Goal: Information Seeking & Learning: Learn about a topic

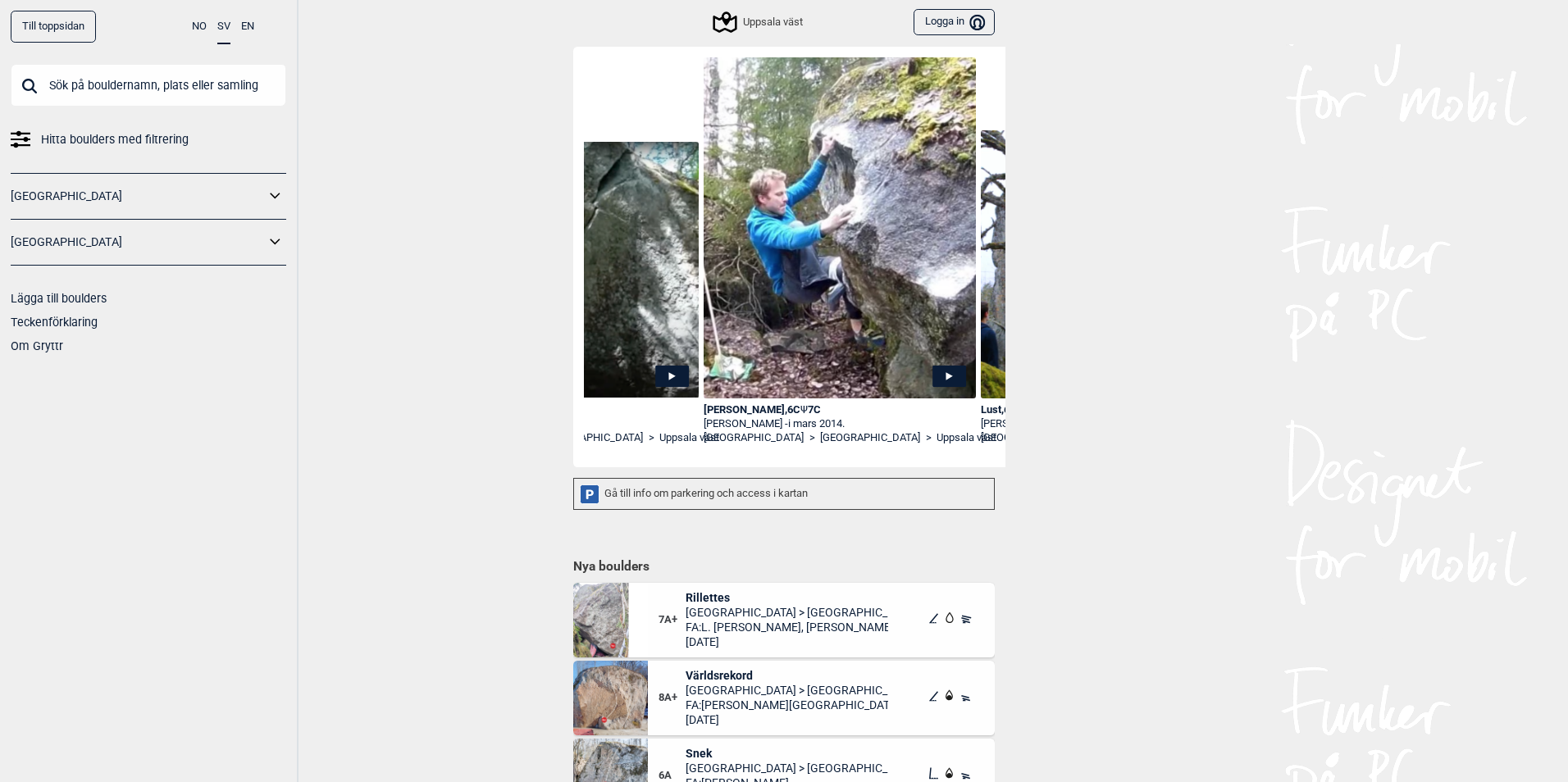
scroll to position [0, 2399]
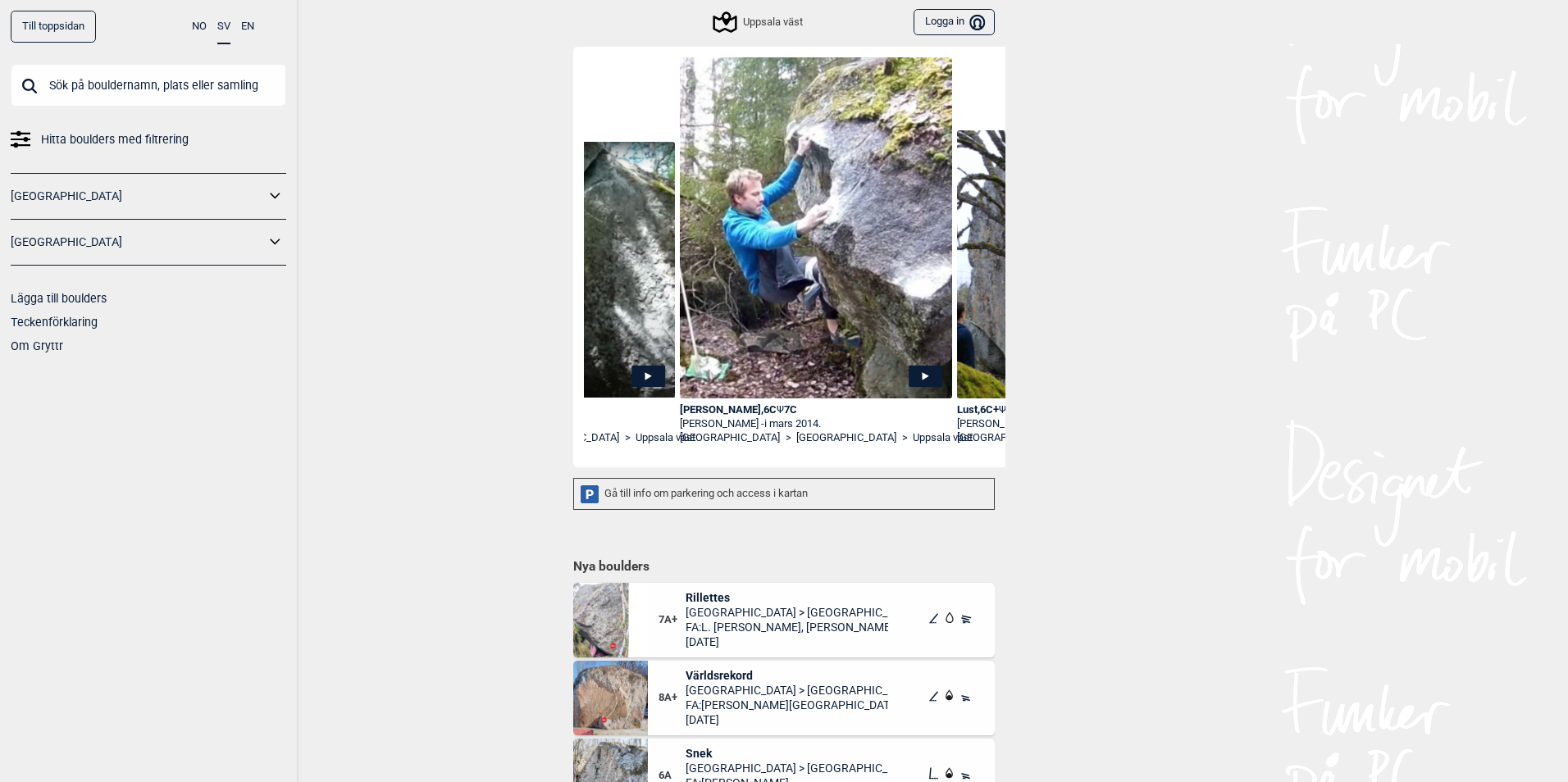
click at [1195, 482] on div "Till toppsidan NO SV EN Hitta boulders med filtrering [GEOGRAPHIC_DATA] [GEOGRA…" at bounding box center [784, 391] width 1568 height 782
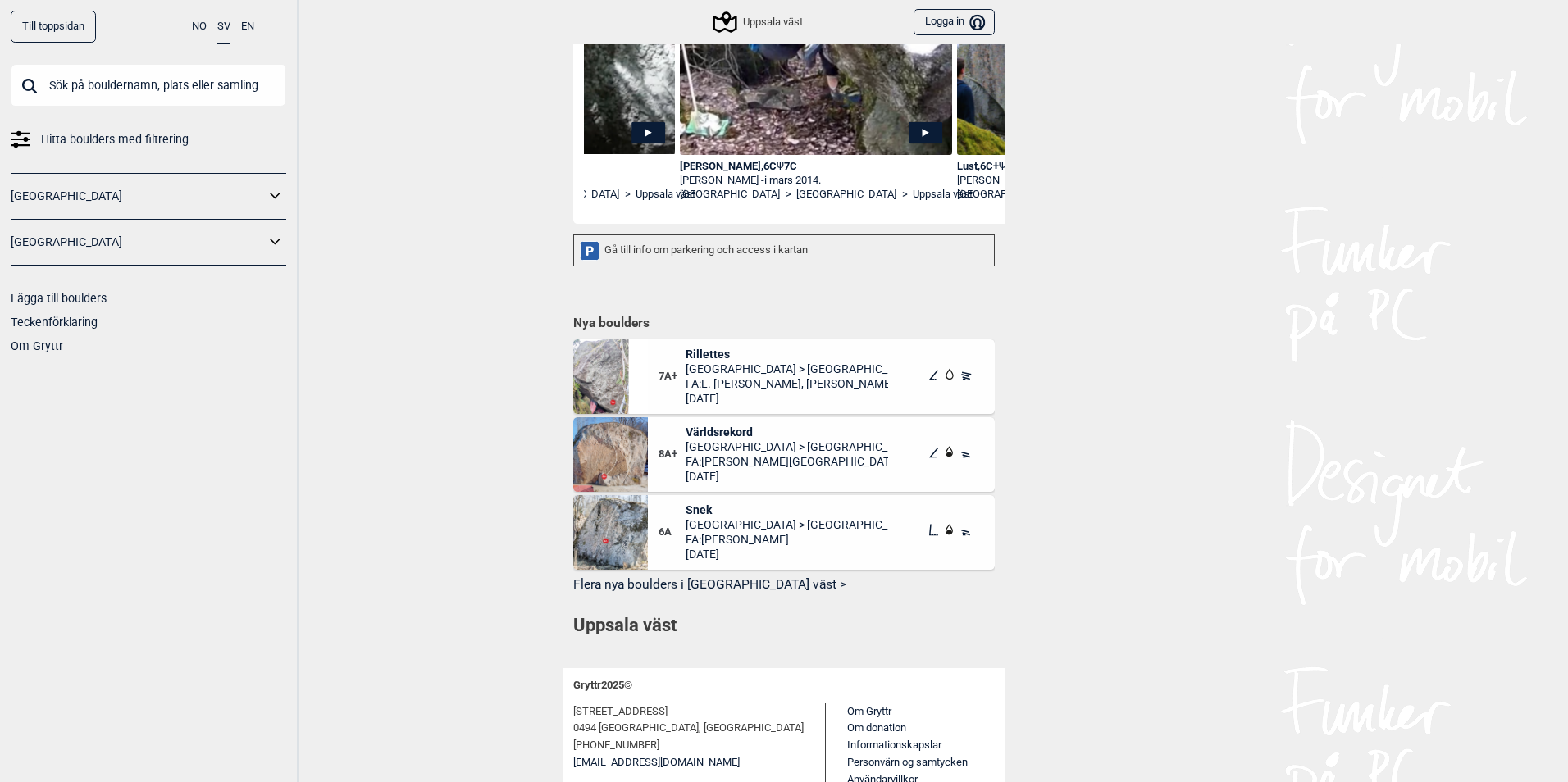
scroll to position [376, 0]
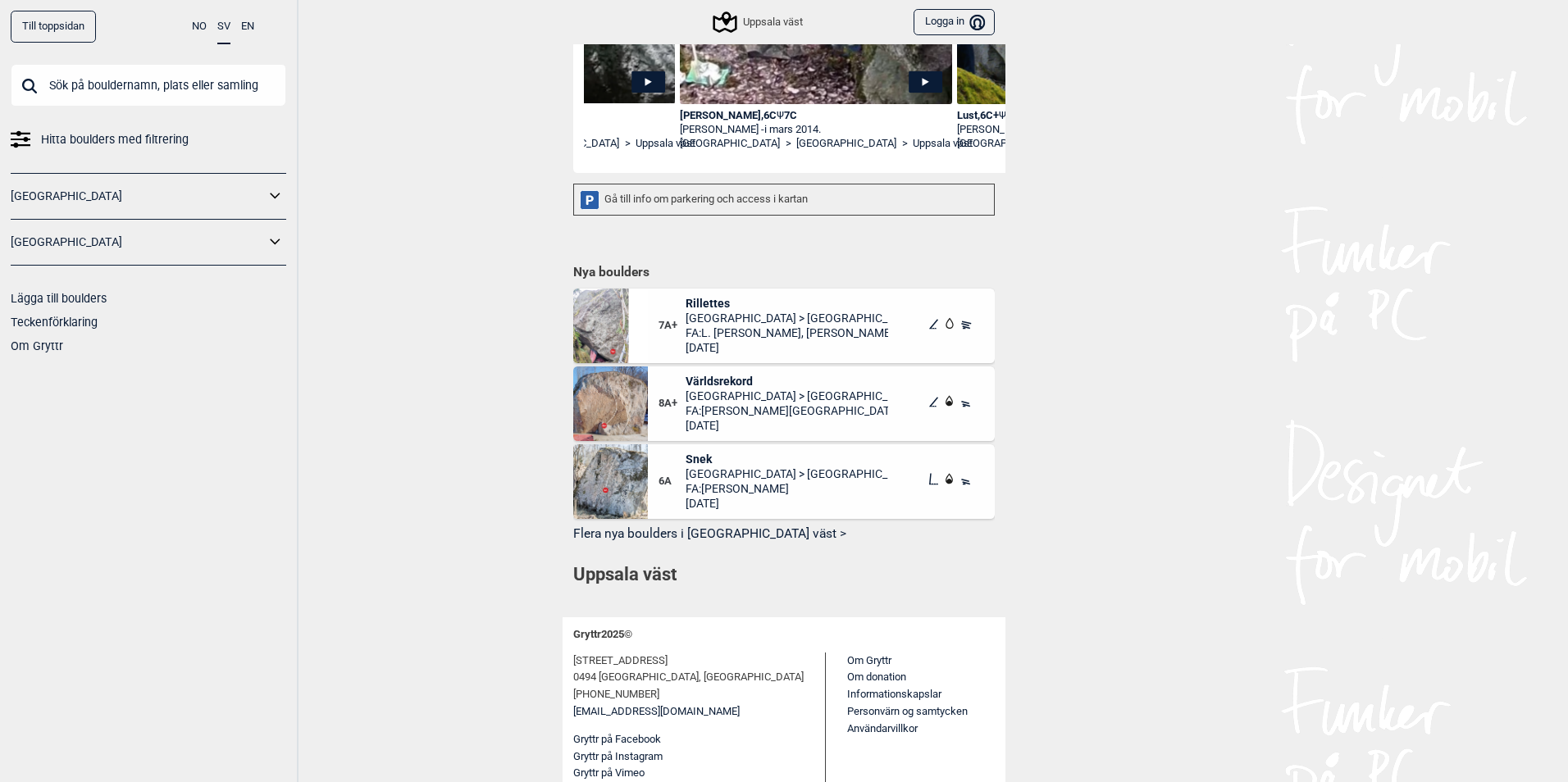
click at [705, 301] on span "Rillettes" at bounding box center [787, 303] width 204 height 15
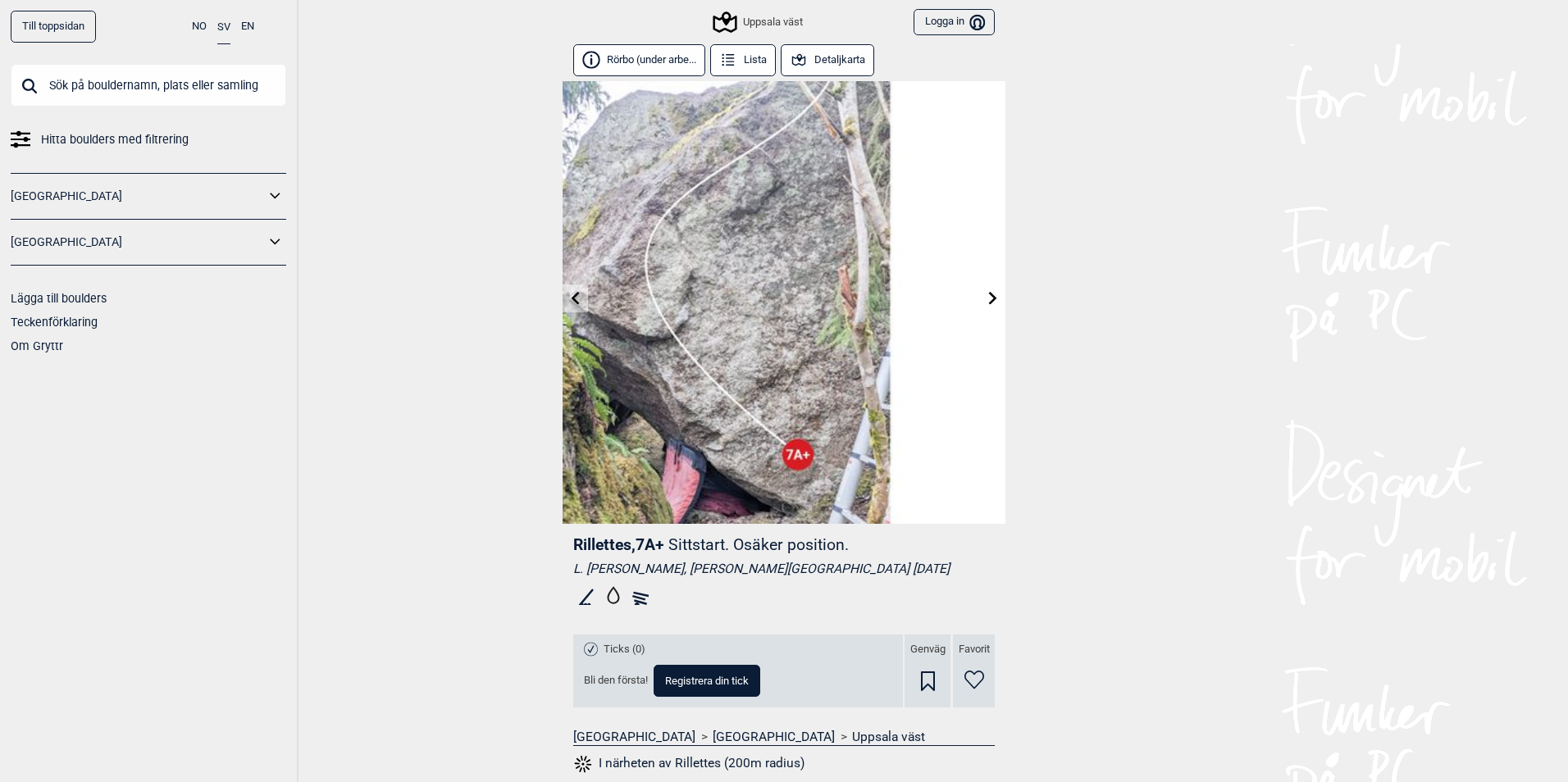
click at [164, 229] on div "[GEOGRAPHIC_DATA]" at bounding box center [148, 243] width 275 height 46
click at [262, 241] on link "[GEOGRAPHIC_DATA]" at bounding box center [137, 243] width 254 height 24
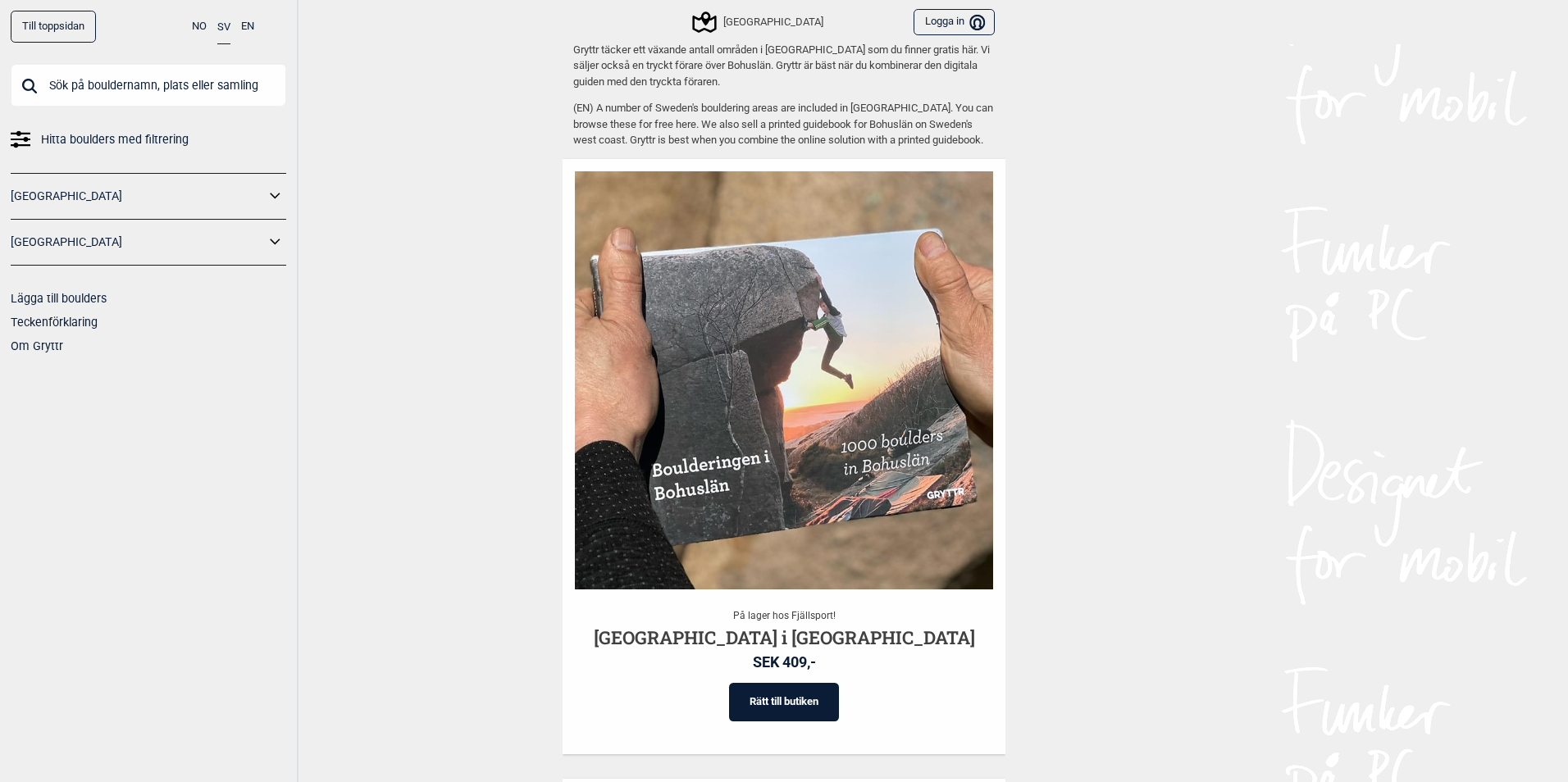
scroll to position [1498, 0]
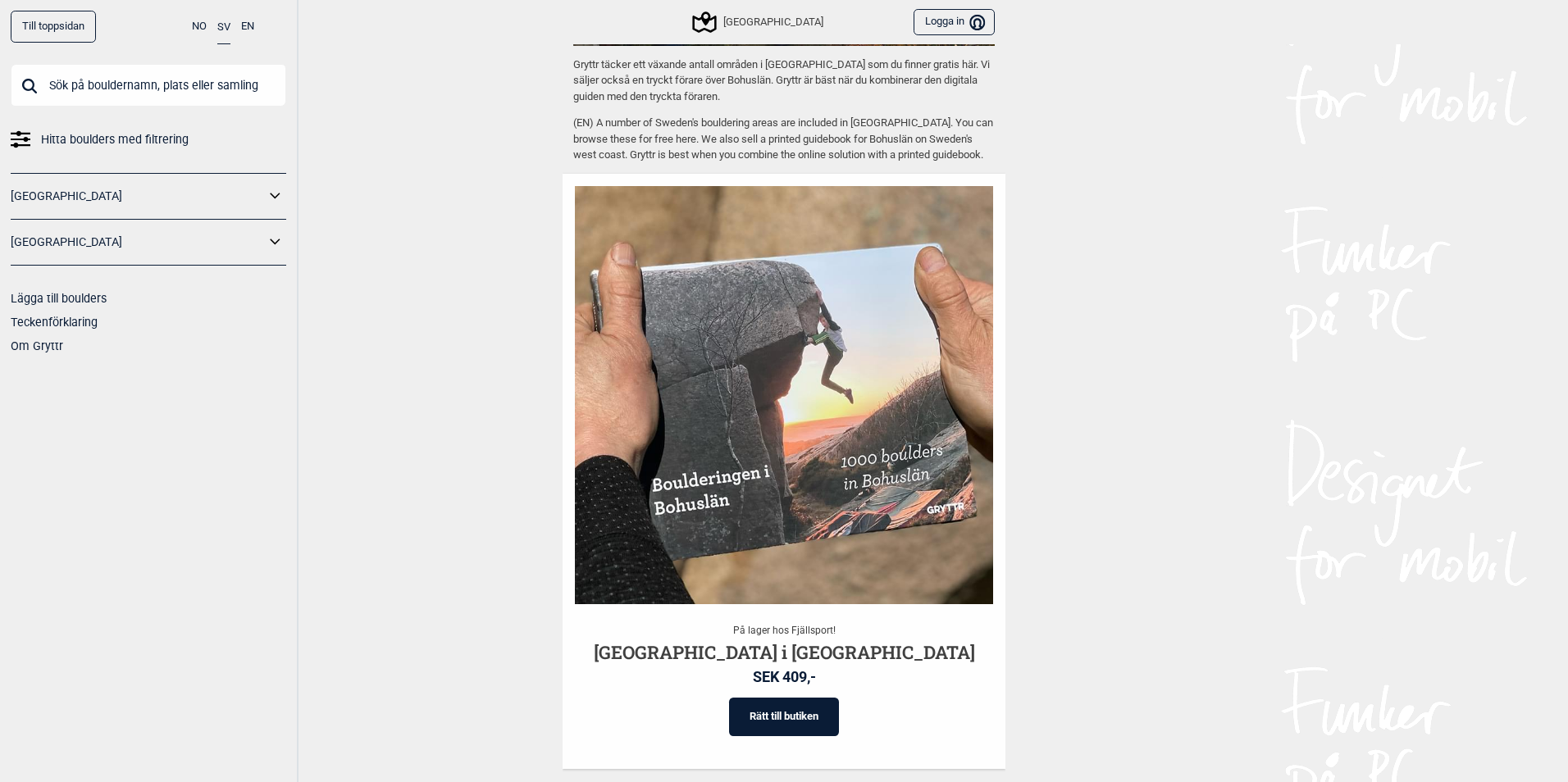
click at [775, 514] on img at bounding box center [784, 395] width 418 height 418
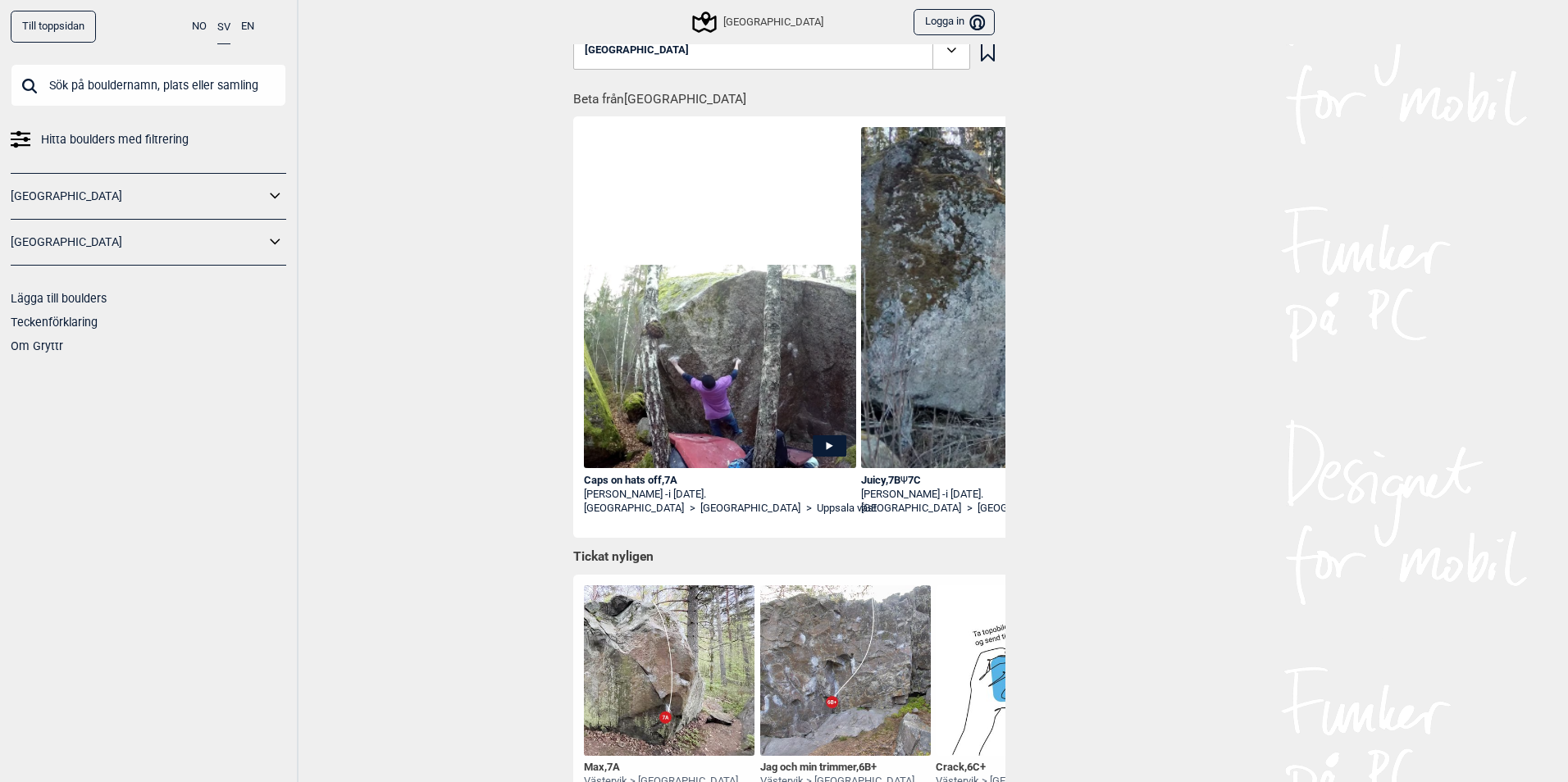
scroll to position [0, 0]
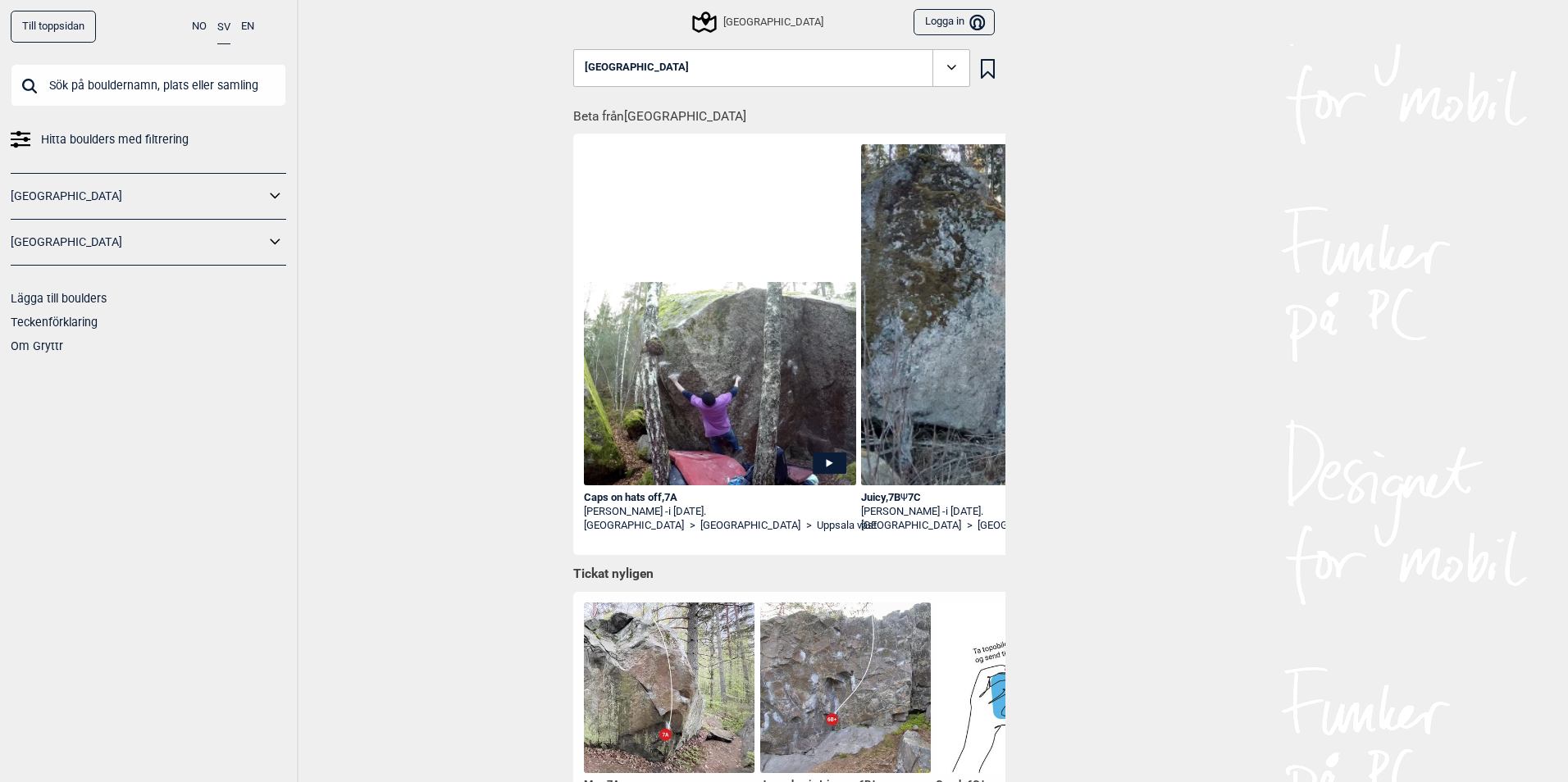
click at [949, 57] on span at bounding box center [952, 68] width 38 height 38
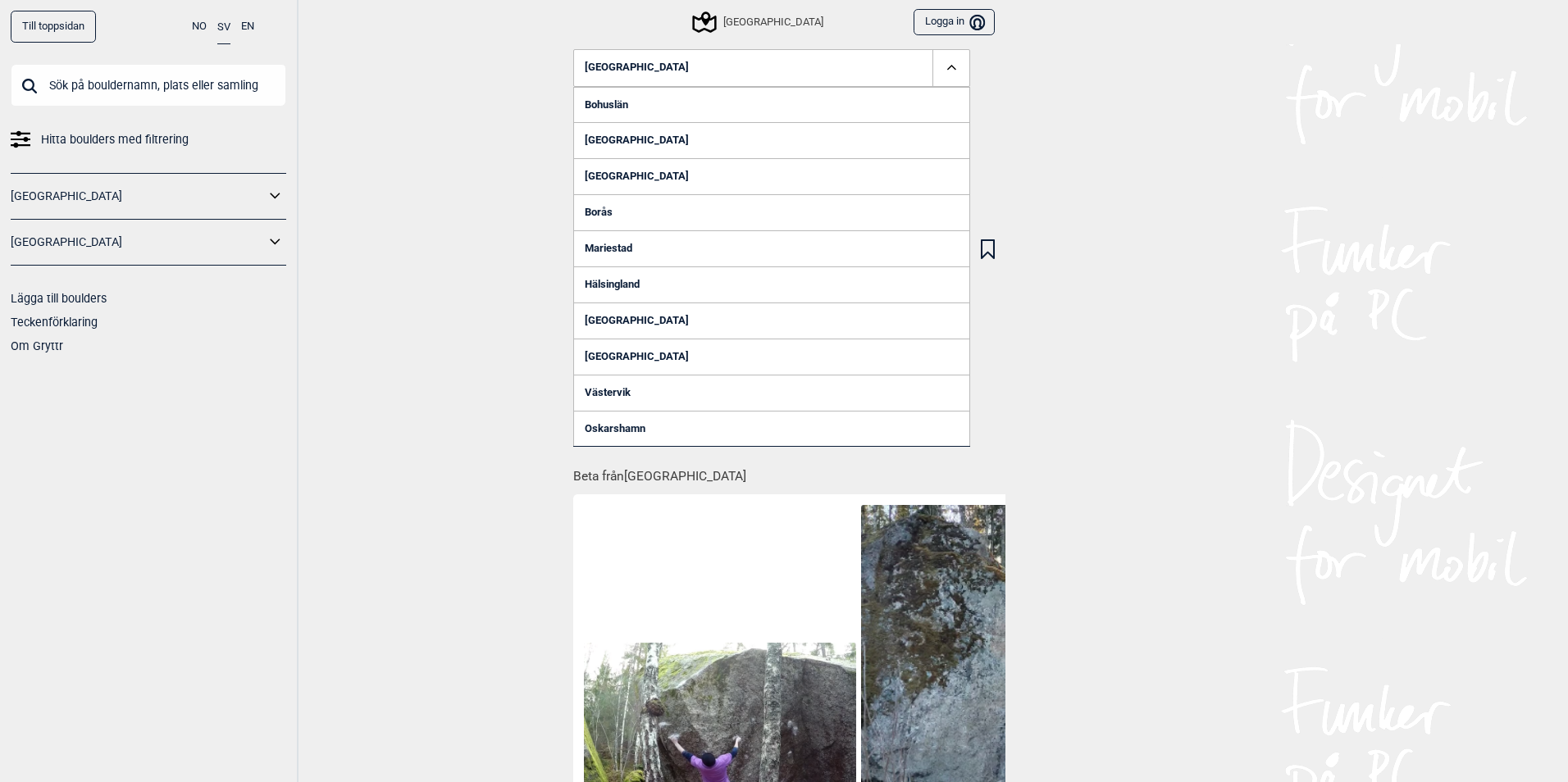
click at [608, 318] on link "[GEOGRAPHIC_DATA]" at bounding box center [772, 321] width 397 height 36
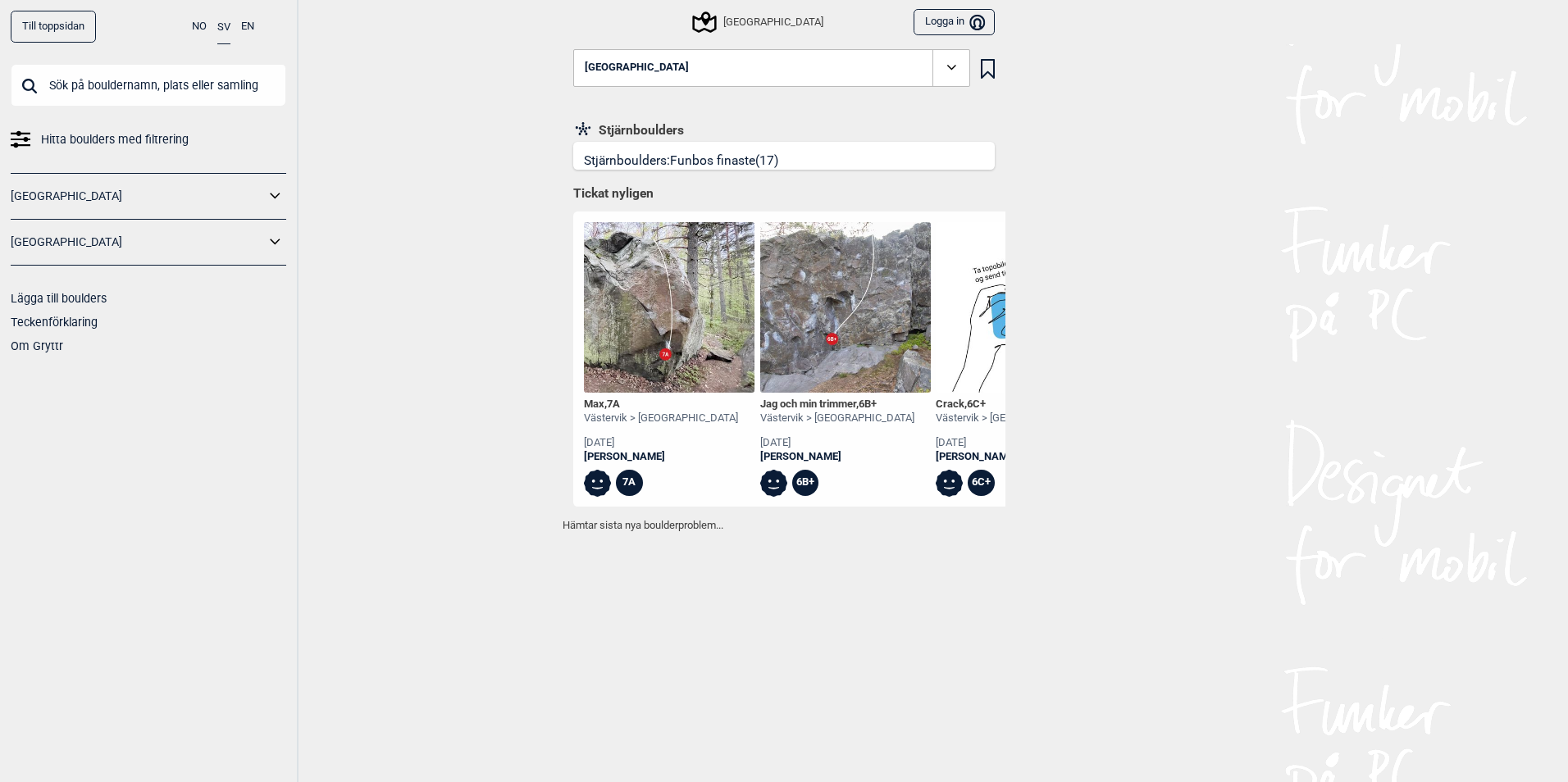
click at [948, 72] on icon at bounding box center [952, 67] width 19 height 19
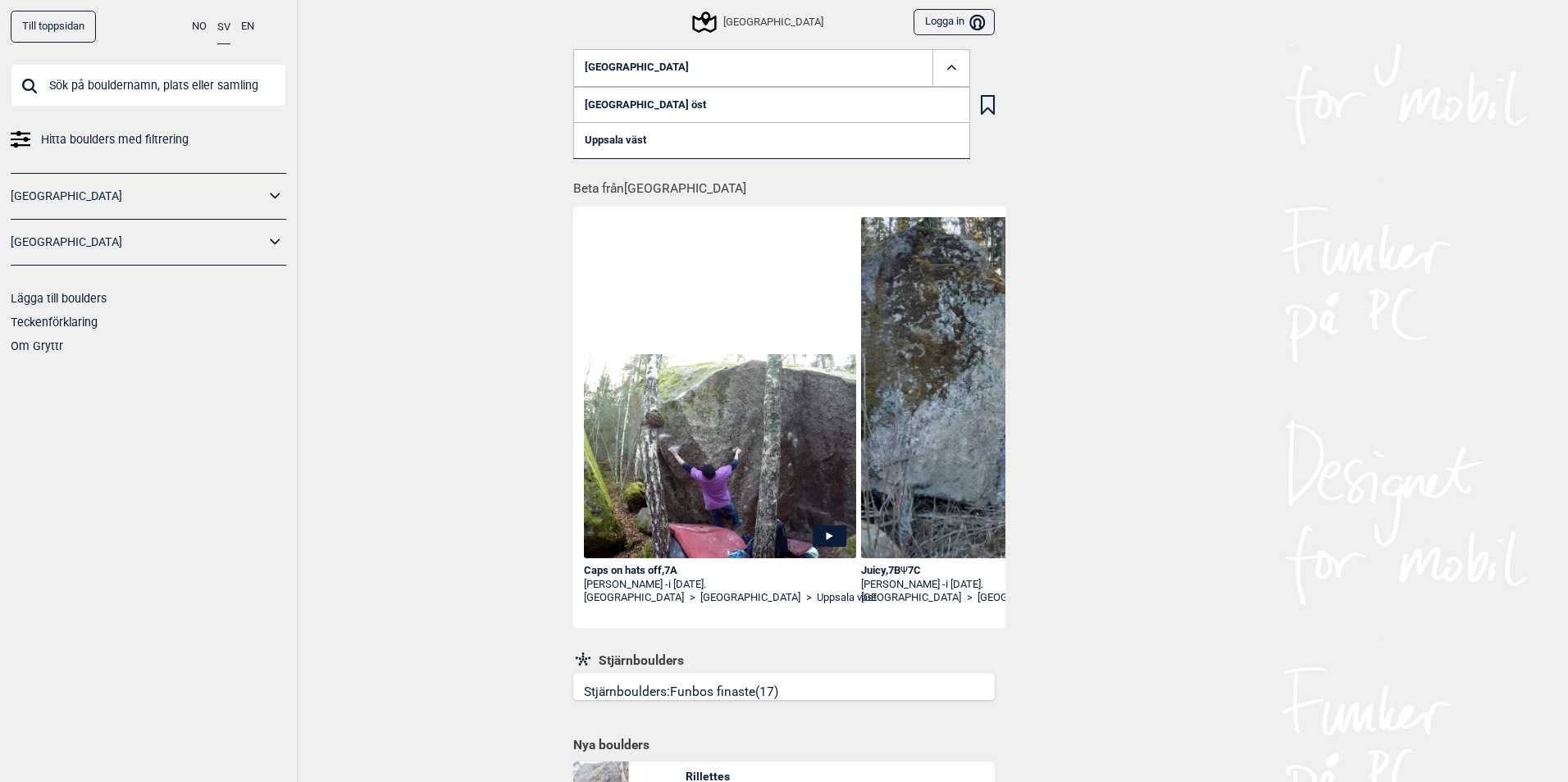
click at [617, 100] on link "[GEOGRAPHIC_DATA] öst" at bounding box center [772, 105] width 397 height 36
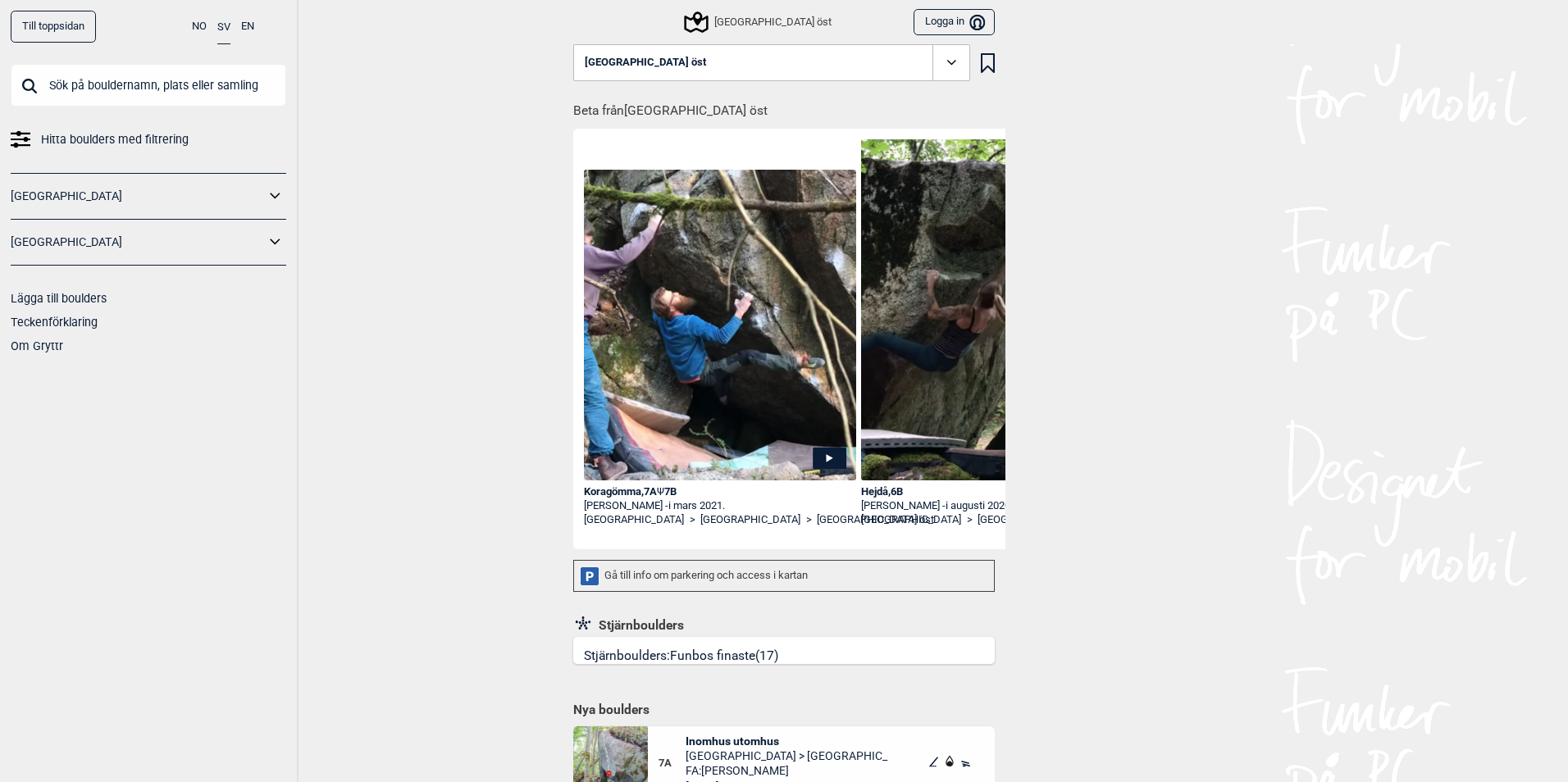
click at [934, 64] on span at bounding box center [952, 63] width 38 height 38
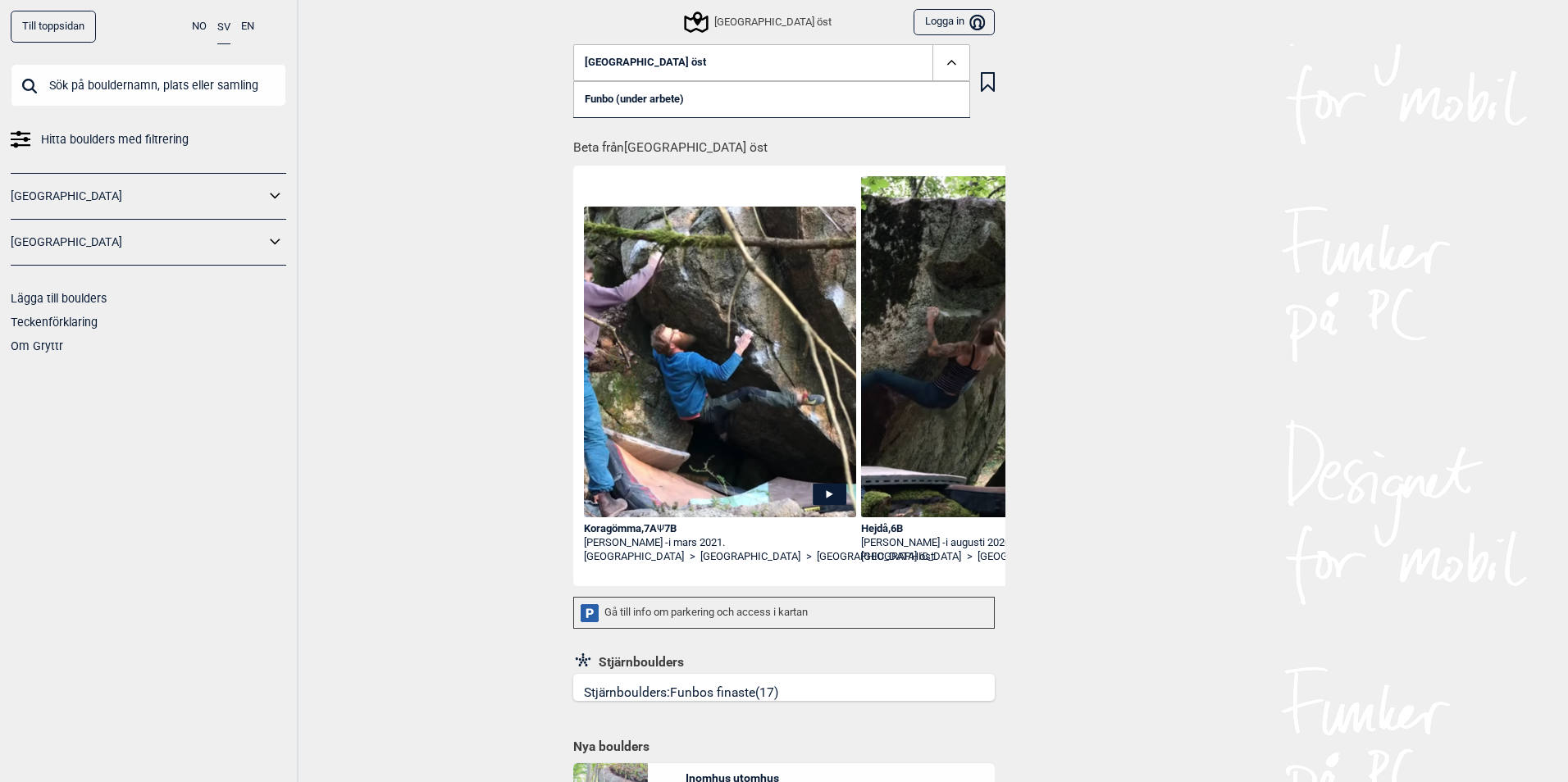
drag, startPoint x: 1204, startPoint y: 199, endPoint x: 1161, endPoint y: 360, distance: 166.6
click at [1204, 199] on div "Till toppsidan NO SV EN Hitta boulders med filtrering [GEOGRAPHIC_DATA] [GEOGRA…" at bounding box center [784, 391] width 1568 height 782
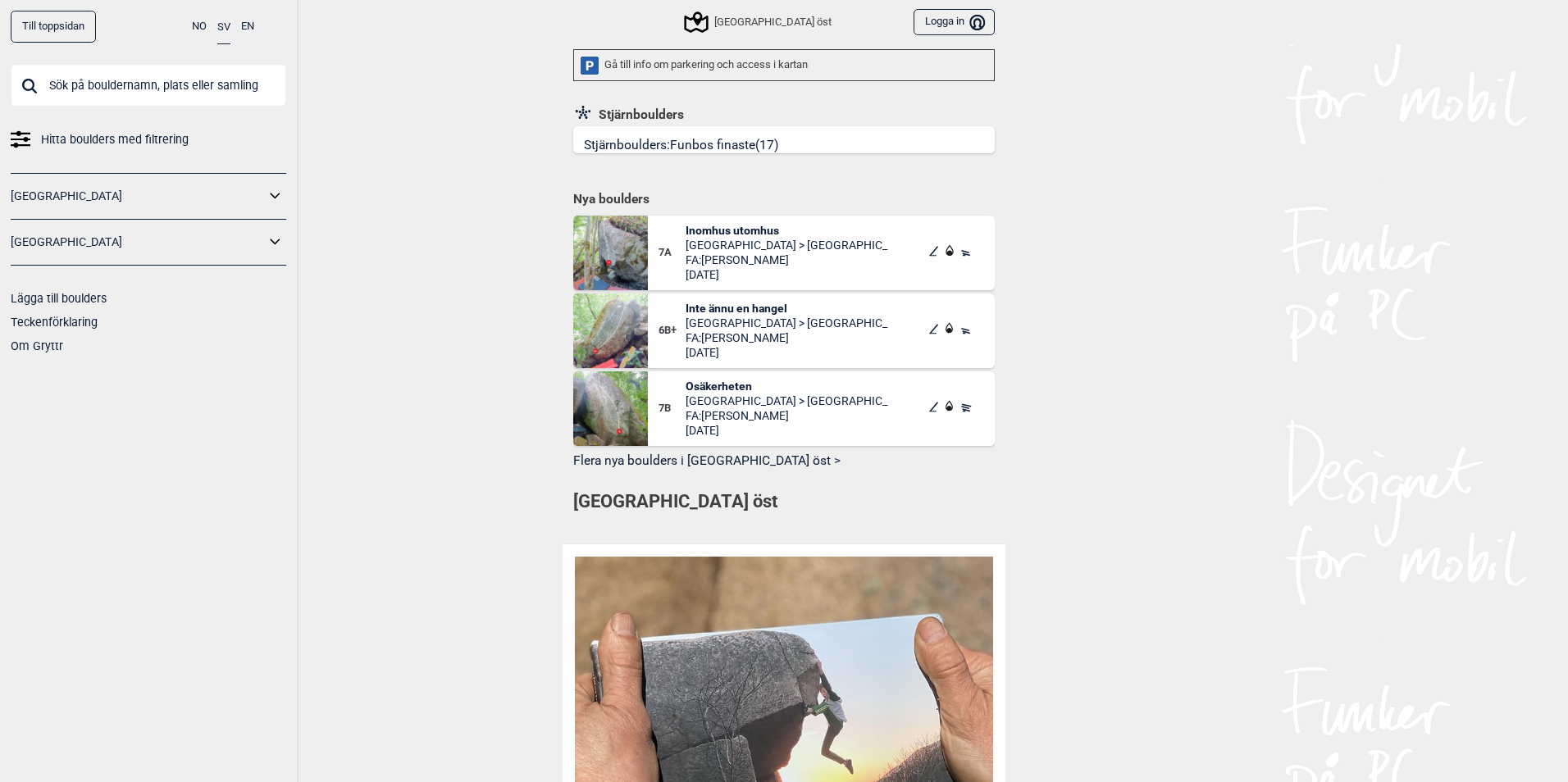
scroll to position [574, 0]
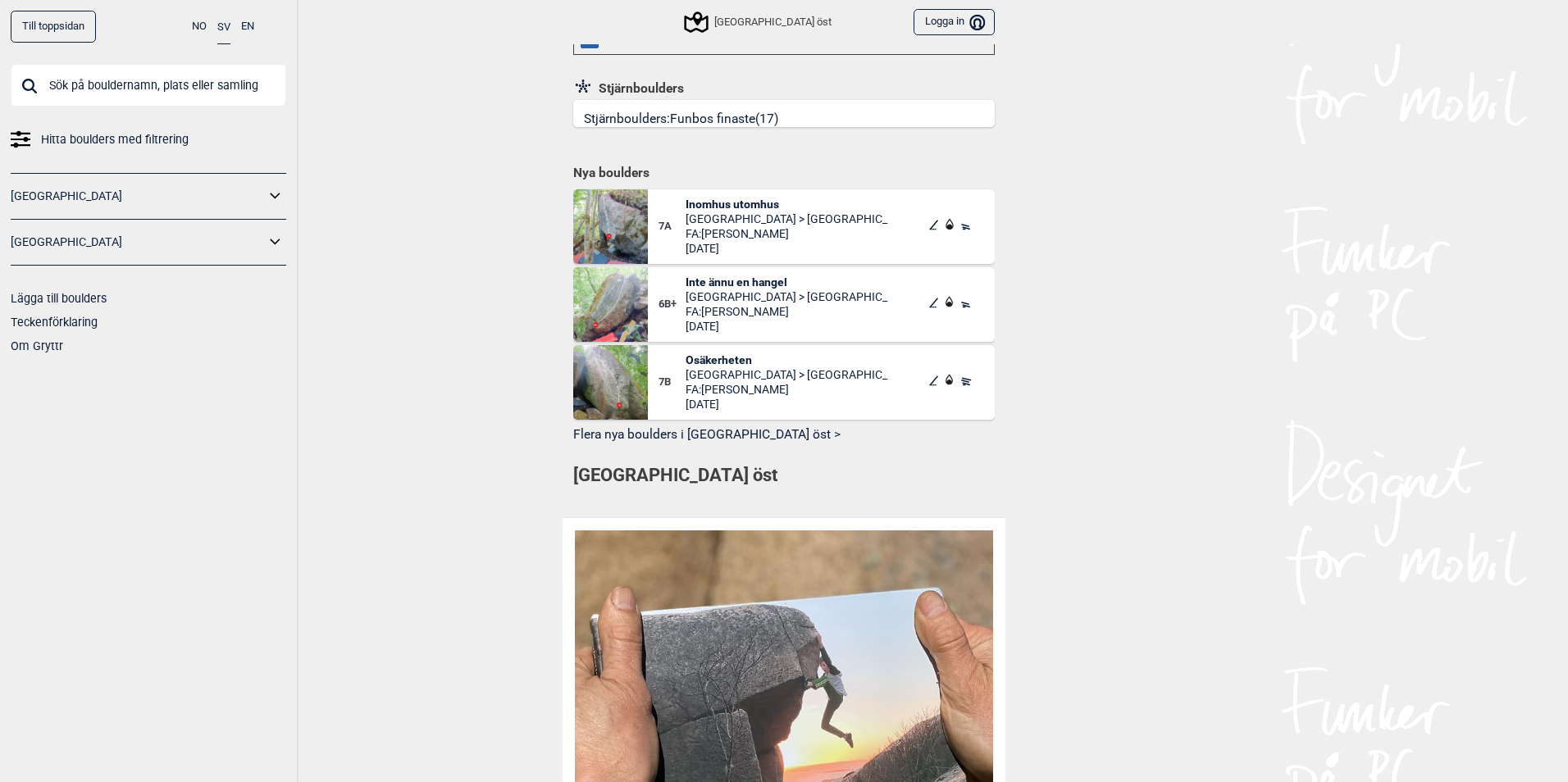
click at [618, 234] on img at bounding box center [610, 226] width 74 height 74
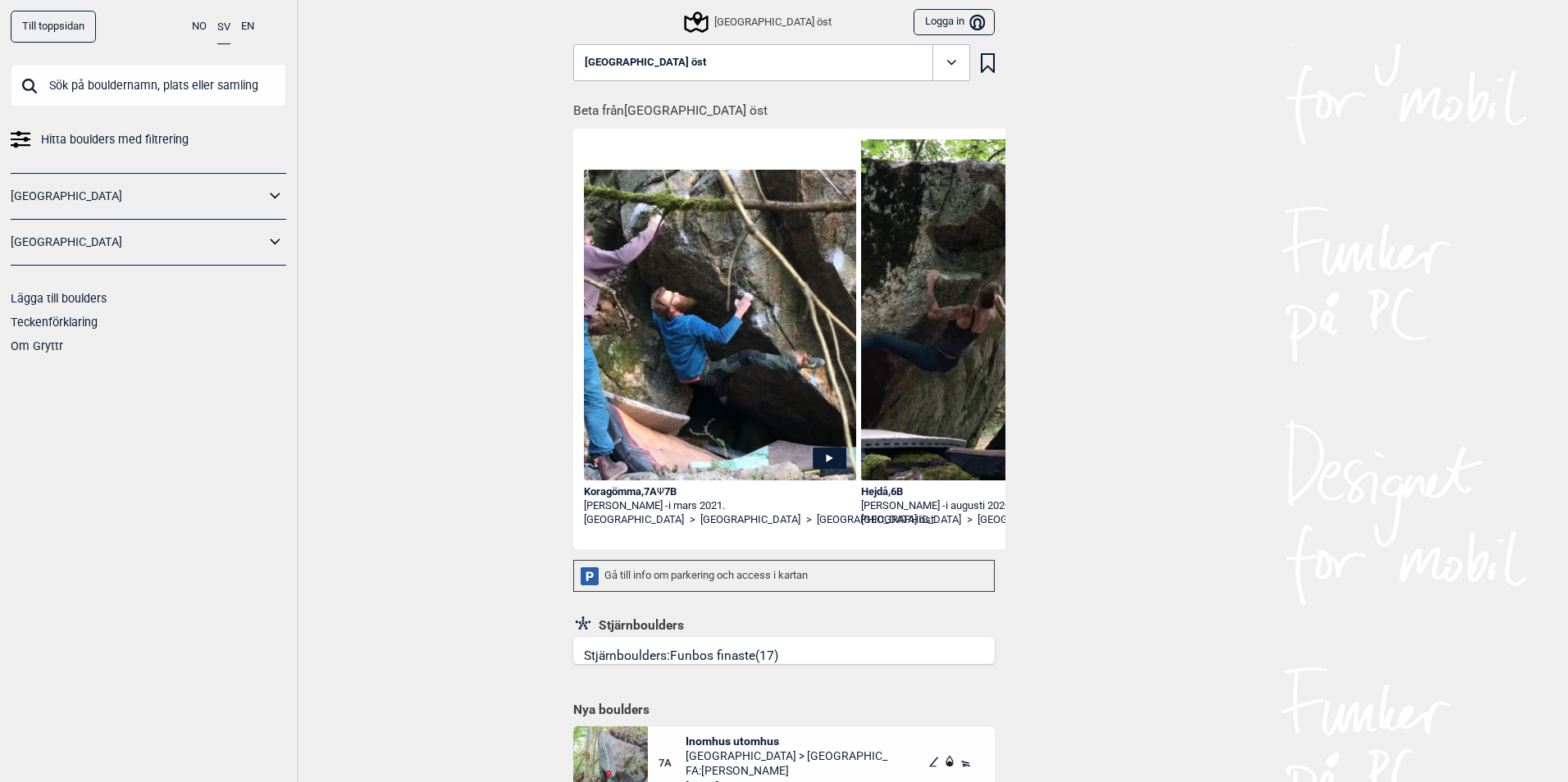
scroll to position [246, 0]
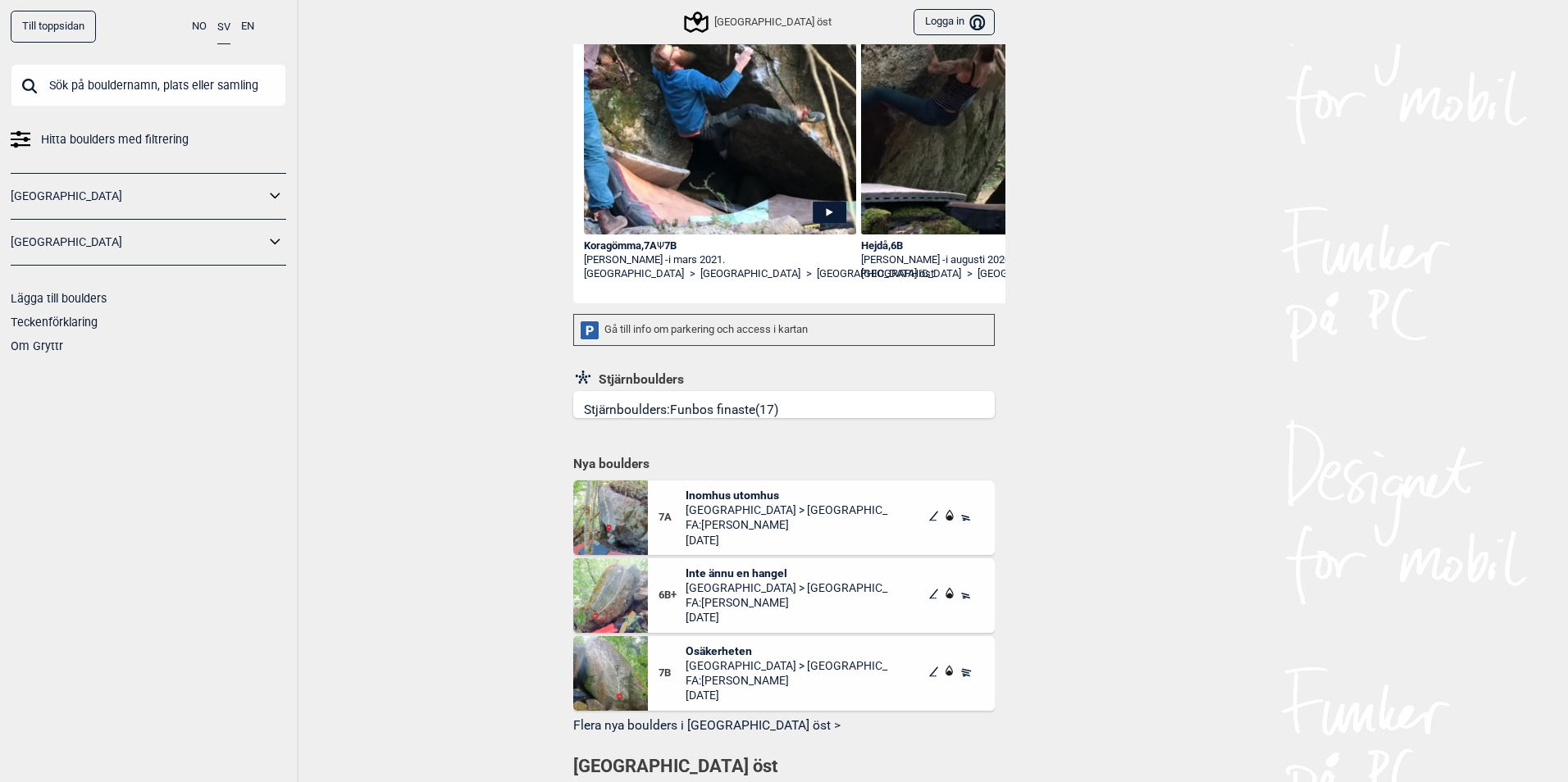
click at [718, 409] on div "Stjärnboulders: Funbos finaste (17)" at bounding box center [680, 409] width 194 height 16
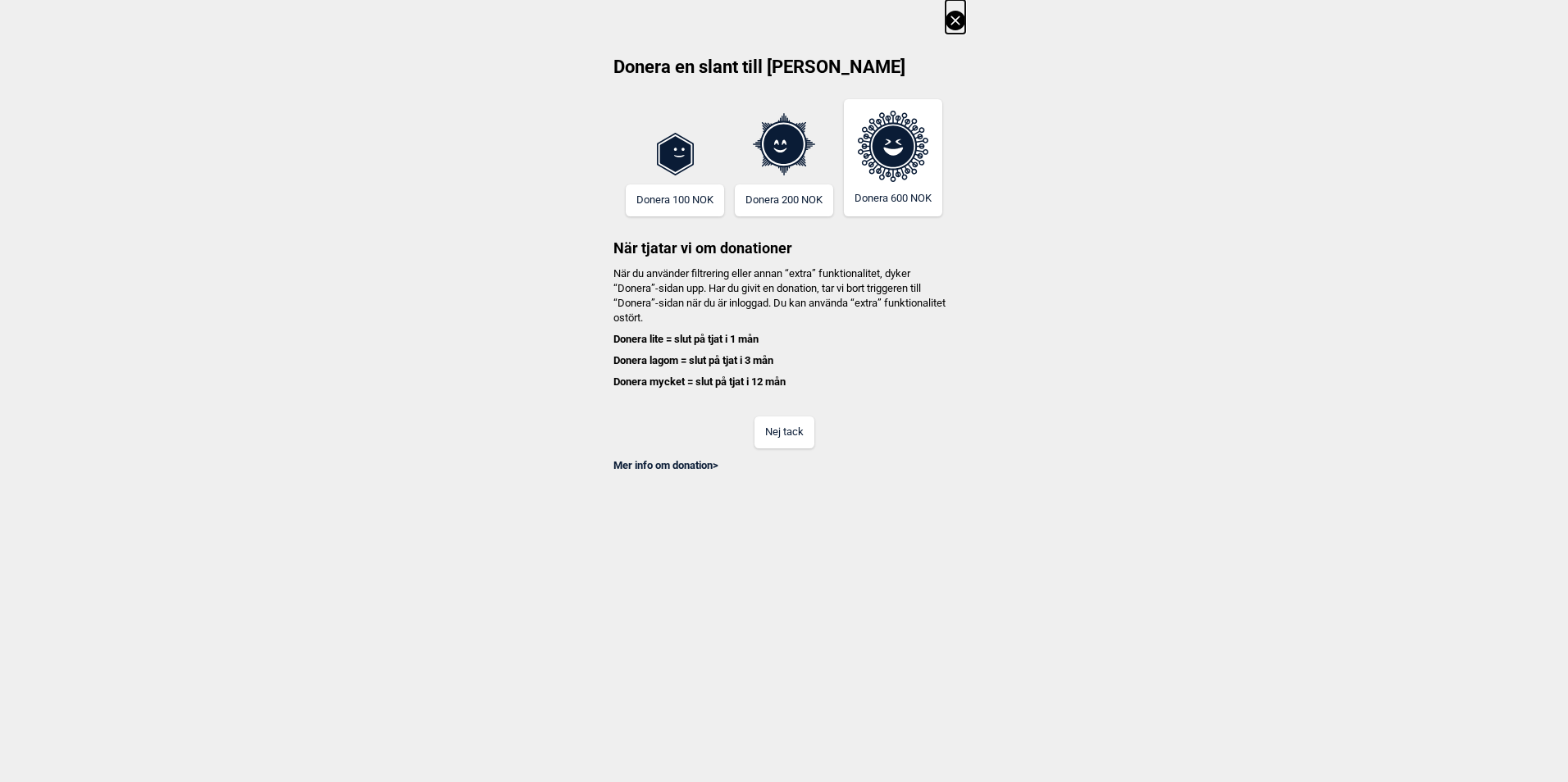
click at [785, 439] on button "Nej tack" at bounding box center [784, 432] width 60 height 32
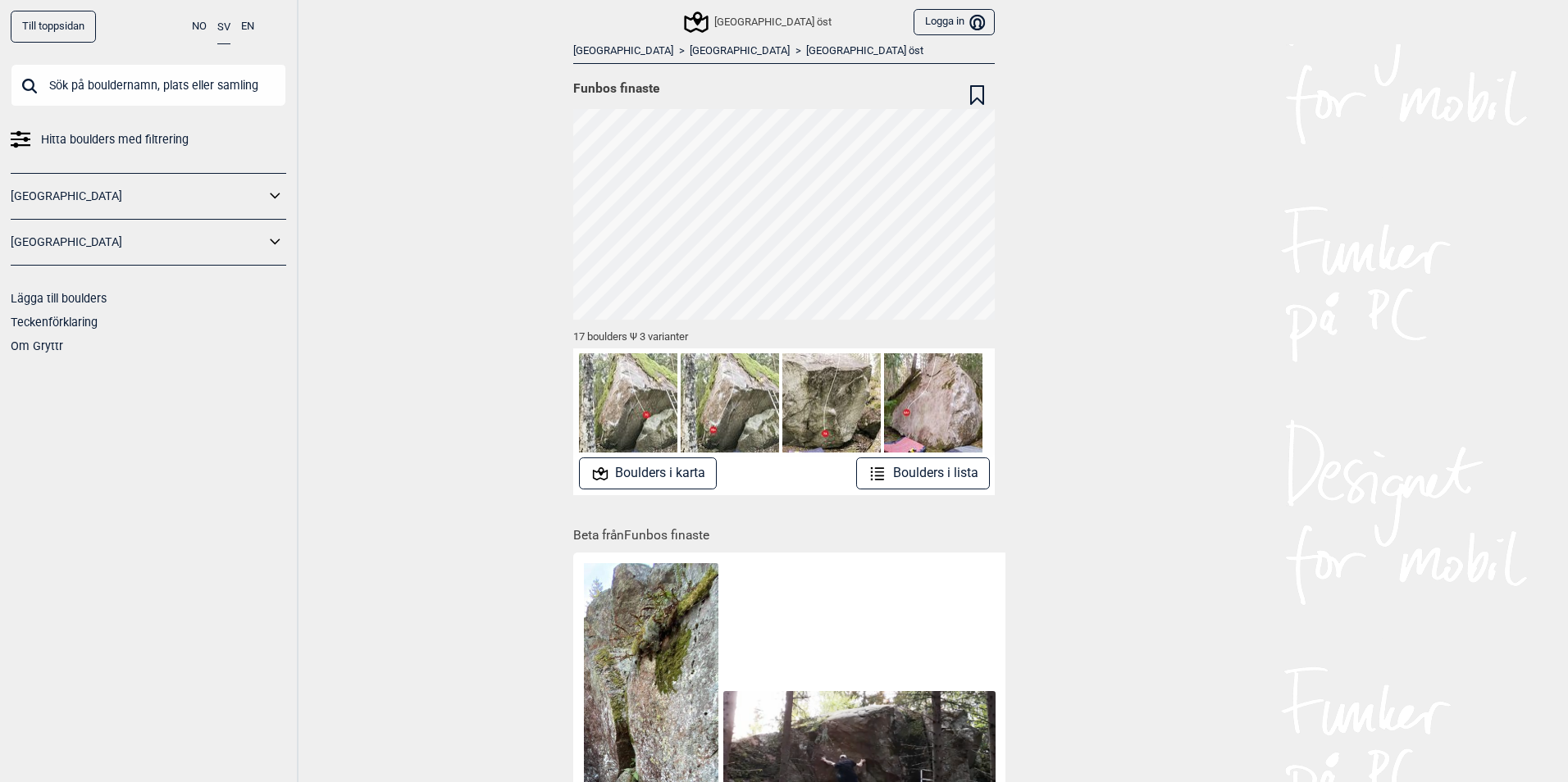
click at [898, 477] on button "Boulders i lista" at bounding box center [923, 473] width 134 height 32
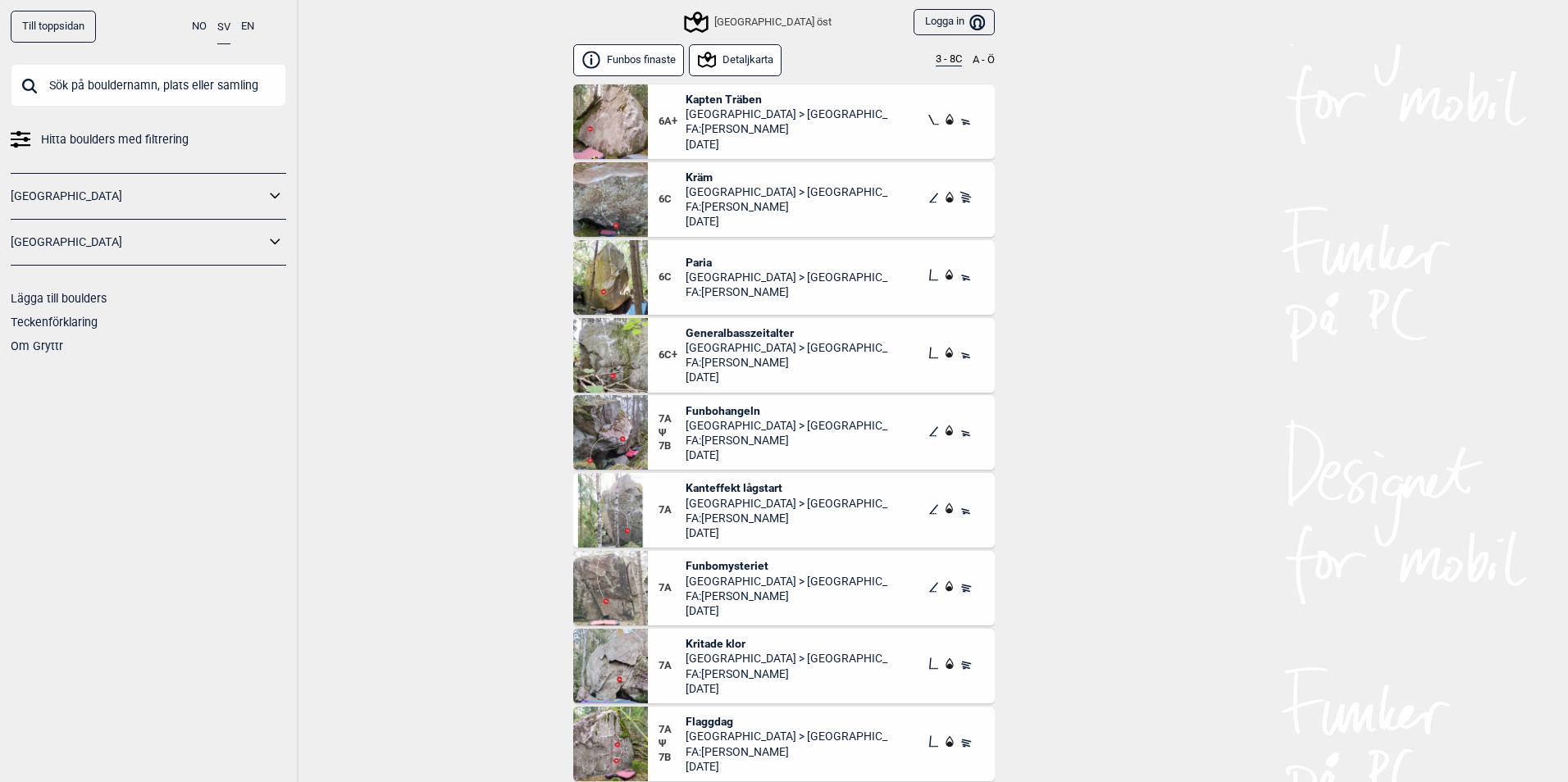
click at [612, 340] on img at bounding box center [610, 356] width 74 height 74
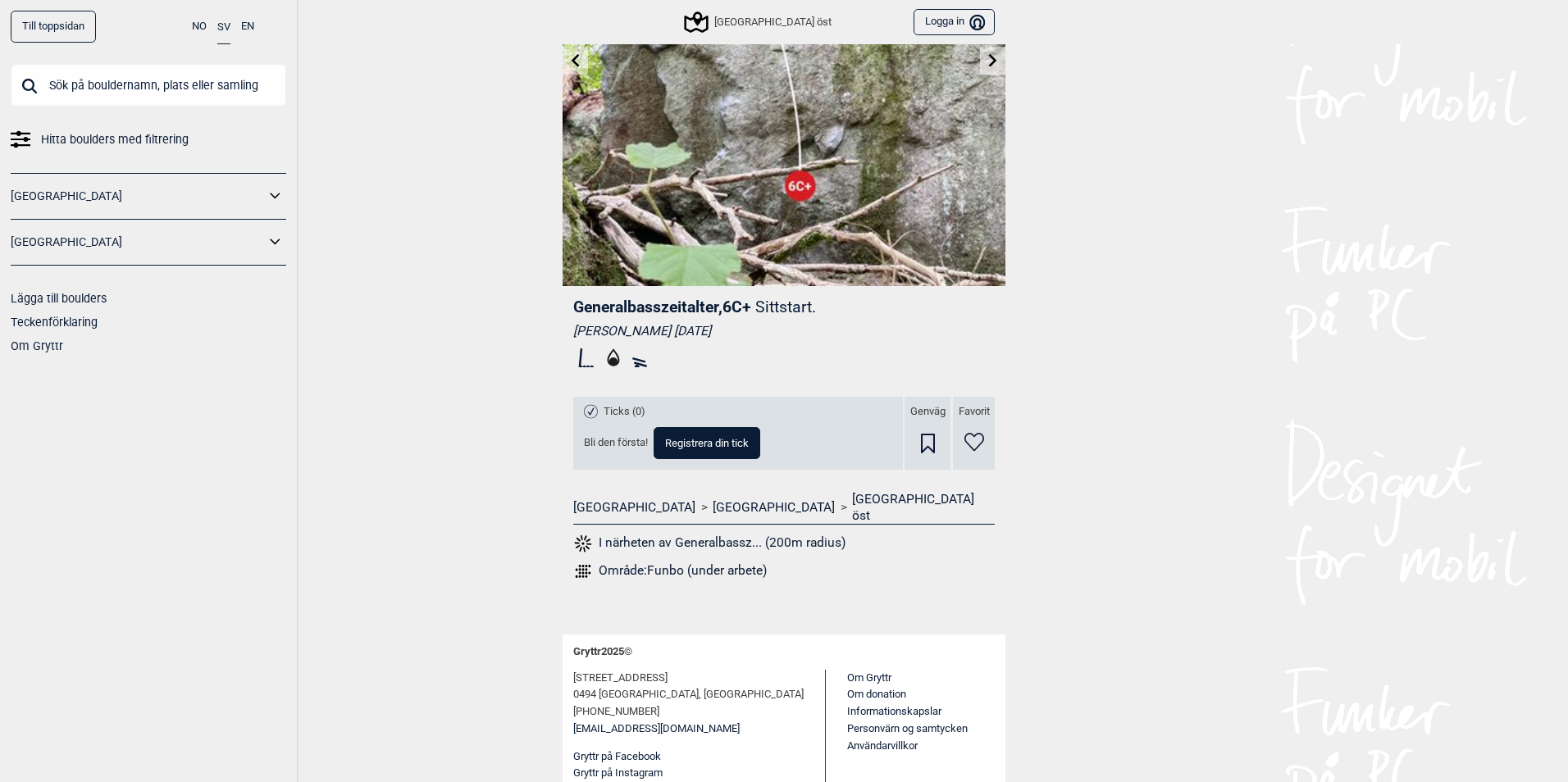
scroll to position [238, 0]
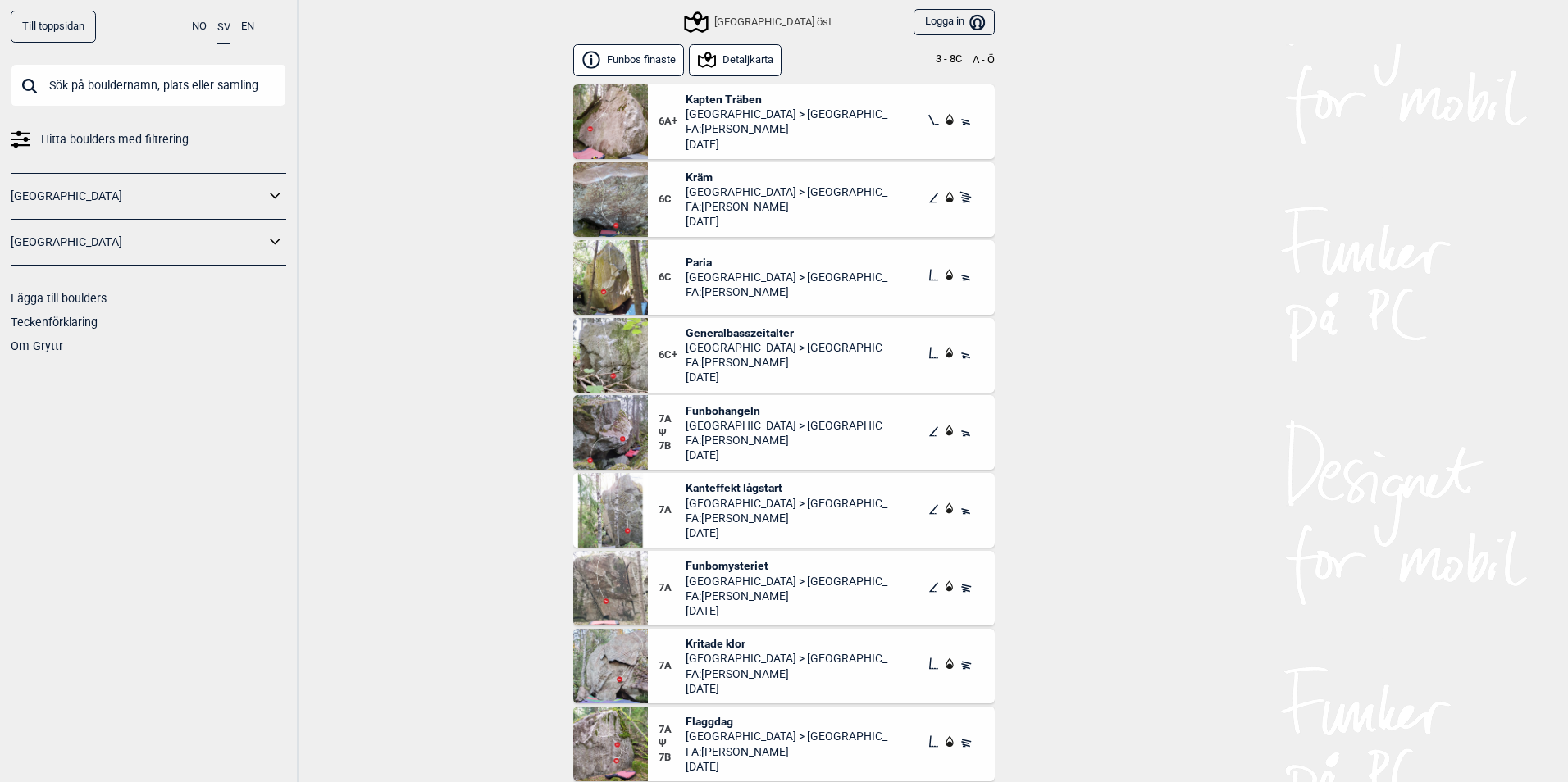
click at [617, 119] on img at bounding box center [610, 122] width 74 height 74
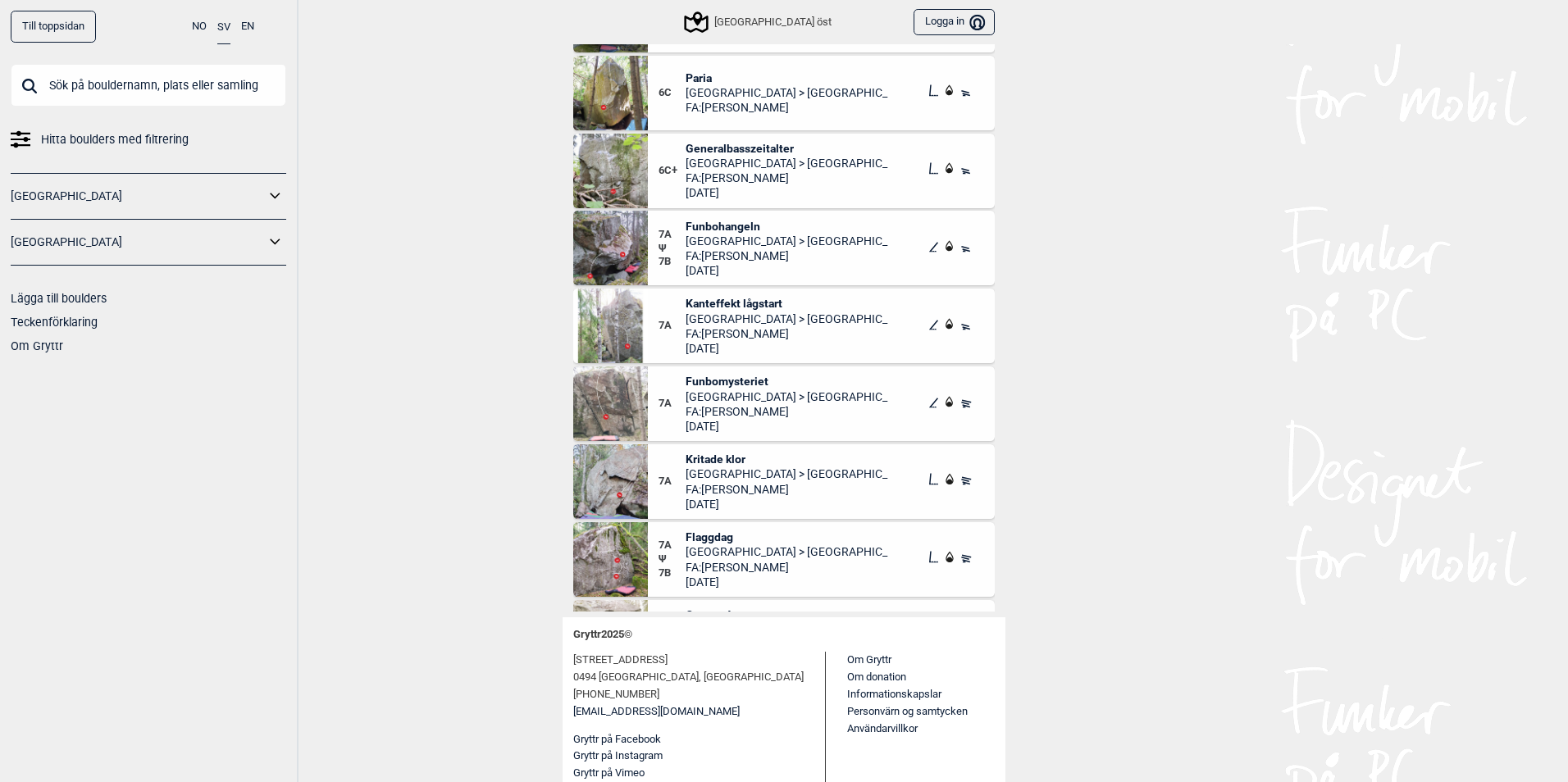
click at [461, 205] on div "Till toppsidan NO SV EN Hitta boulders med filtrering [GEOGRAPHIC_DATA] [GEOGRA…" at bounding box center [784, 391] width 1568 height 782
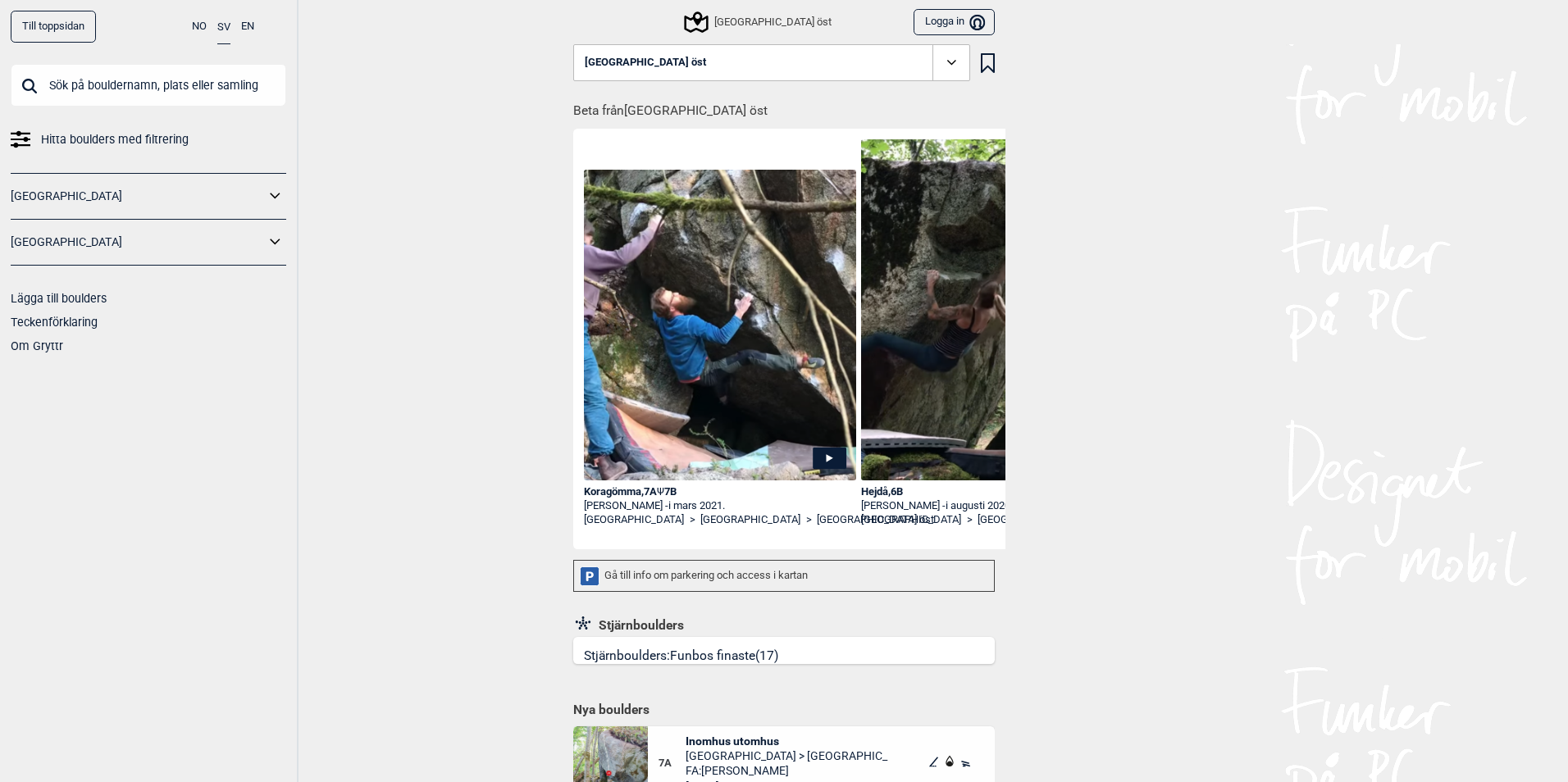
click at [874, 55] on button "[GEOGRAPHIC_DATA] öst" at bounding box center [772, 63] width 397 height 38
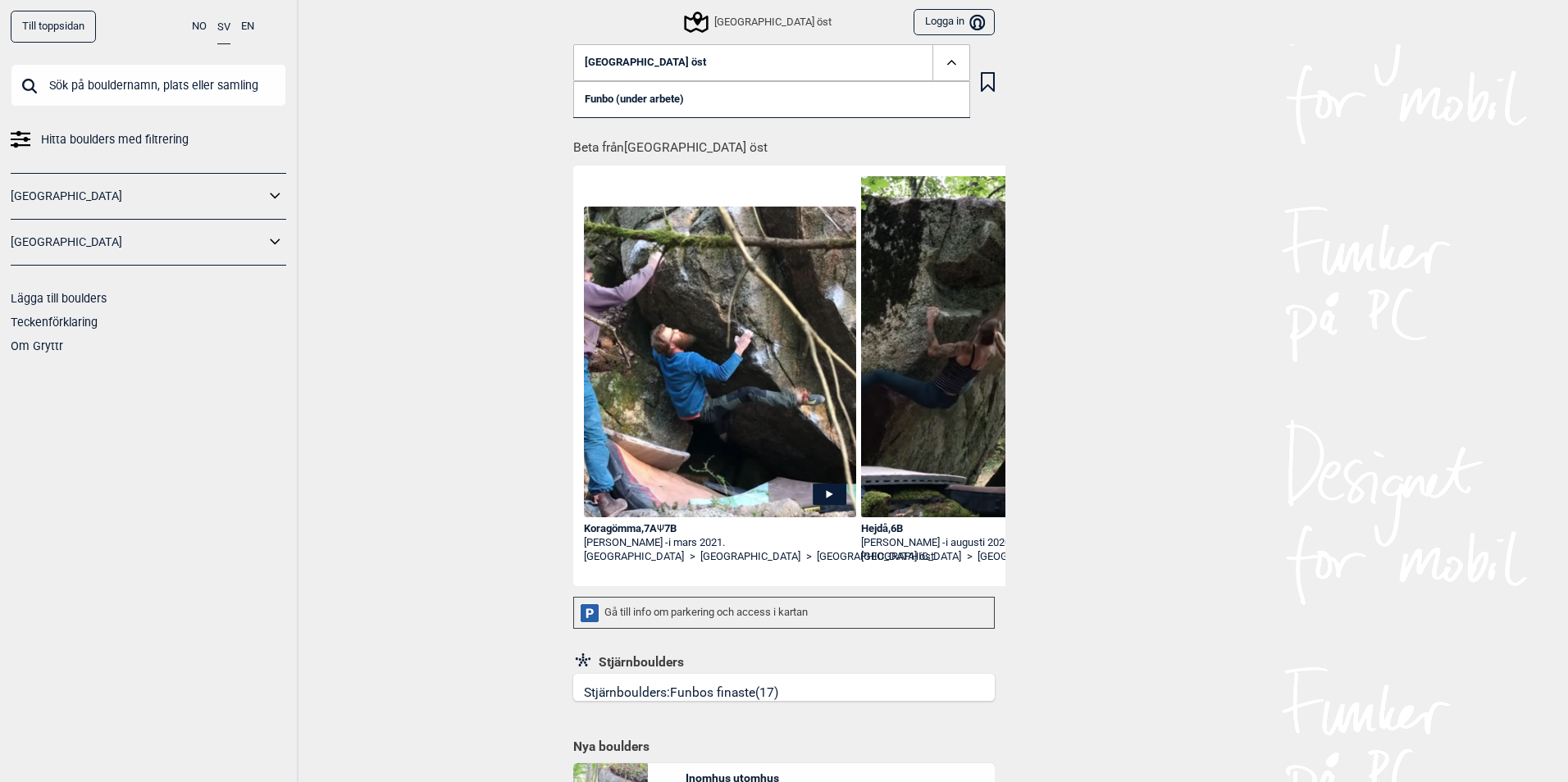
click at [874, 55] on button "[GEOGRAPHIC_DATA] öst" at bounding box center [772, 63] width 397 height 38
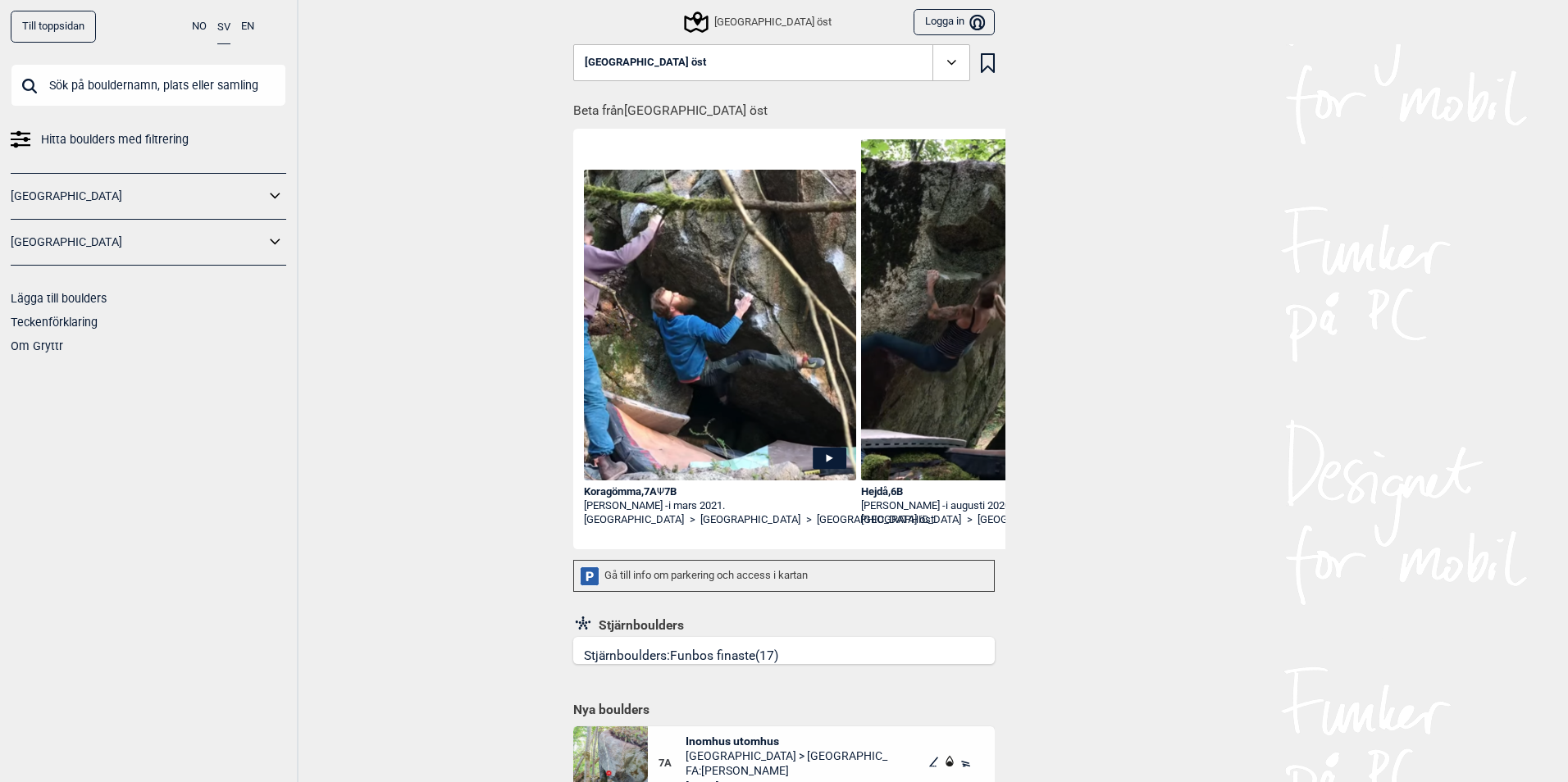
click at [775, 18] on div "[GEOGRAPHIC_DATA] öst" at bounding box center [759, 22] width 145 height 20
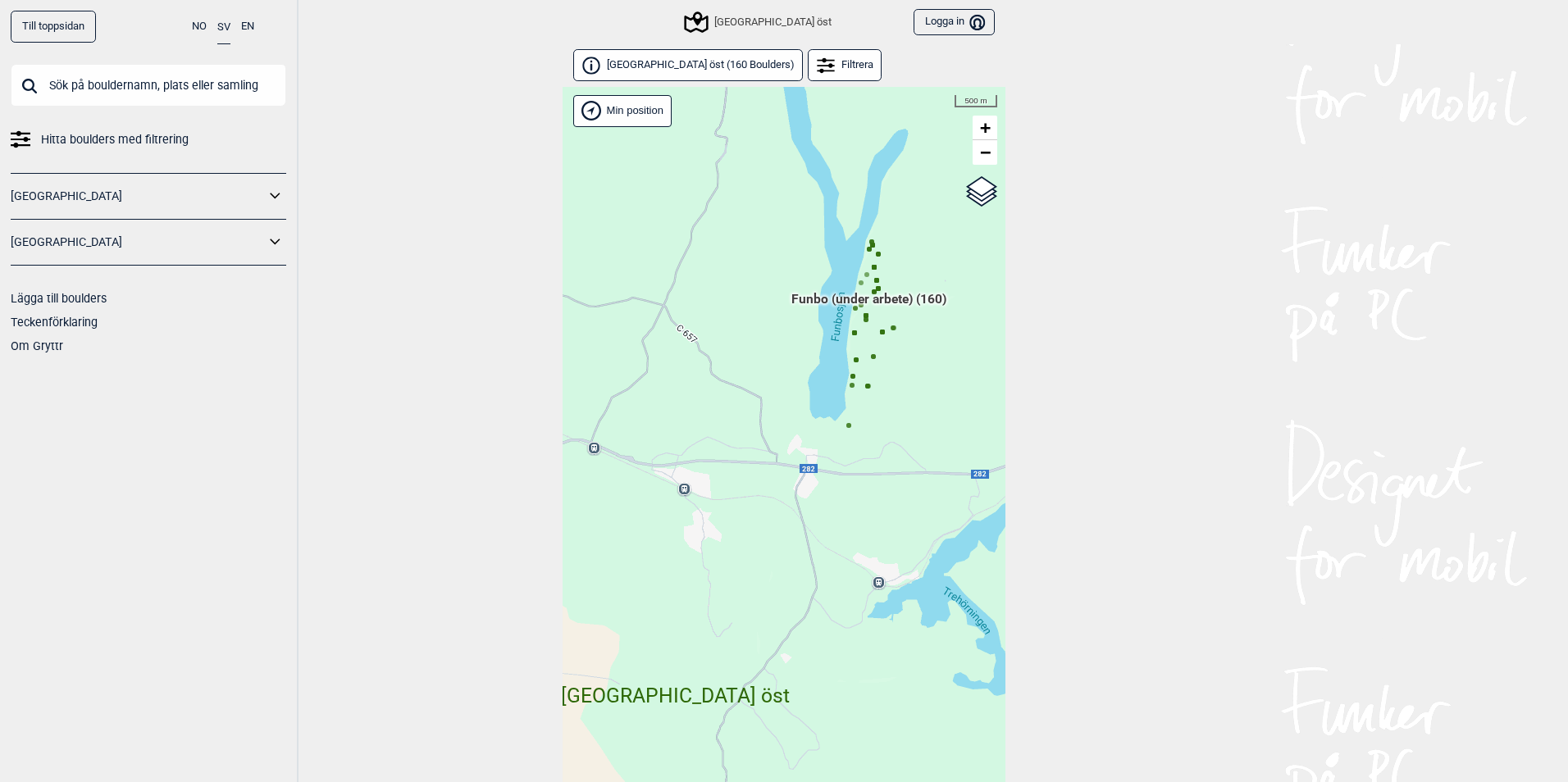
click at [710, 59] on span "[GEOGRAPHIC_DATA] öst ( 160 Boulders )" at bounding box center [701, 65] width 188 height 14
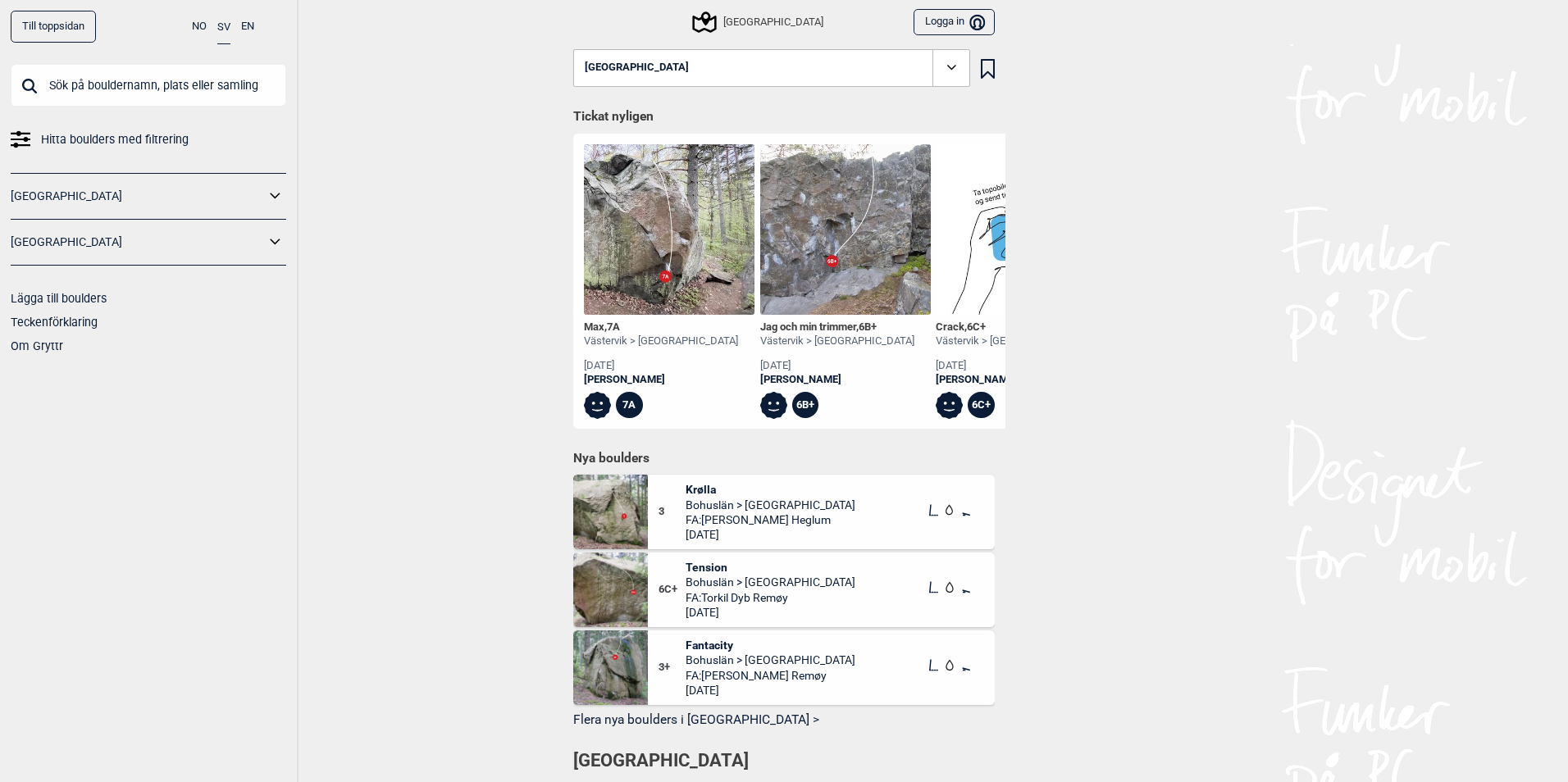
click at [946, 70] on icon at bounding box center [952, 67] width 19 height 19
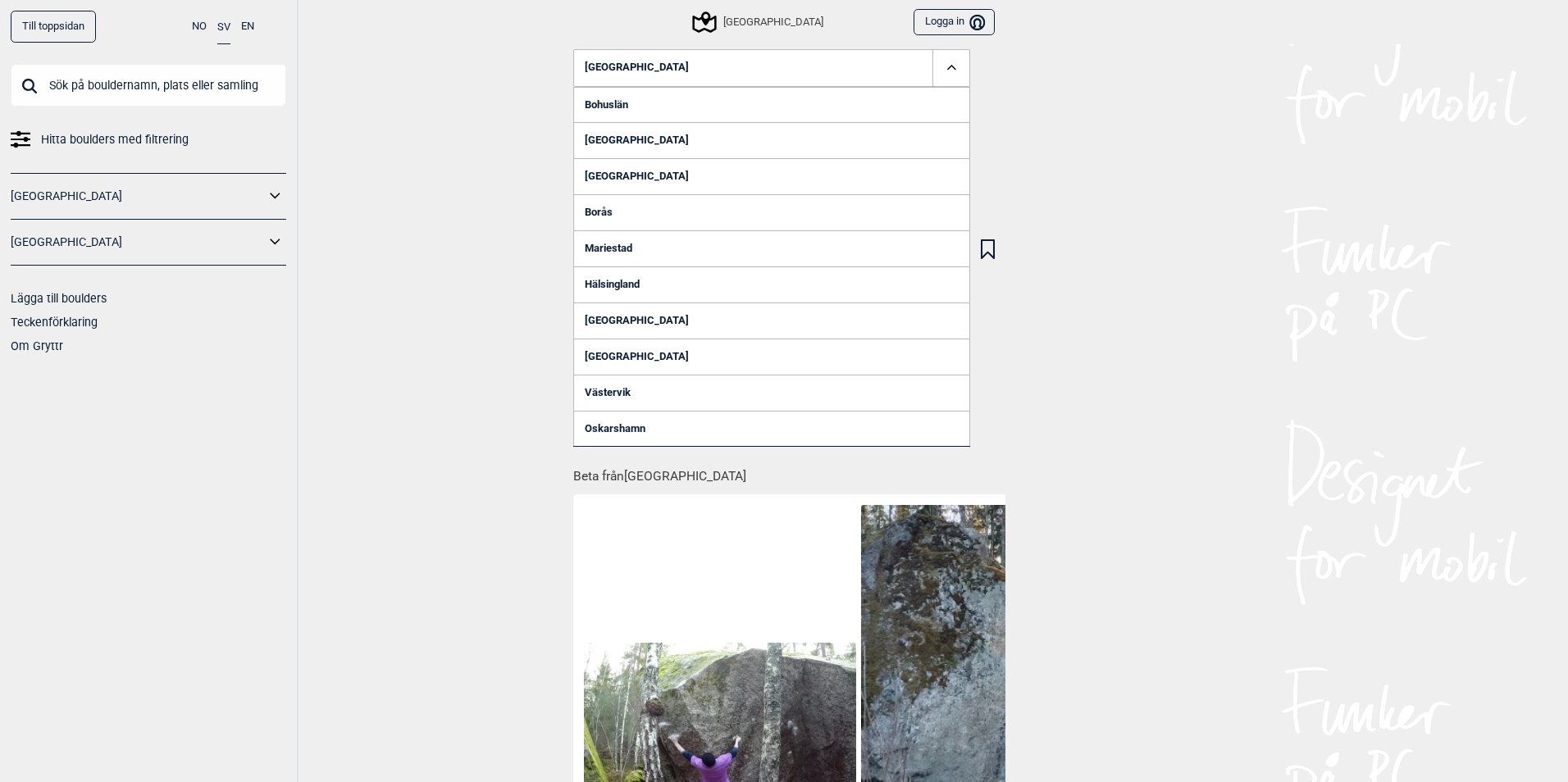
click at [593, 325] on link "[GEOGRAPHIC_DATA]" at bounding box center [772, 321] width 397 height 36
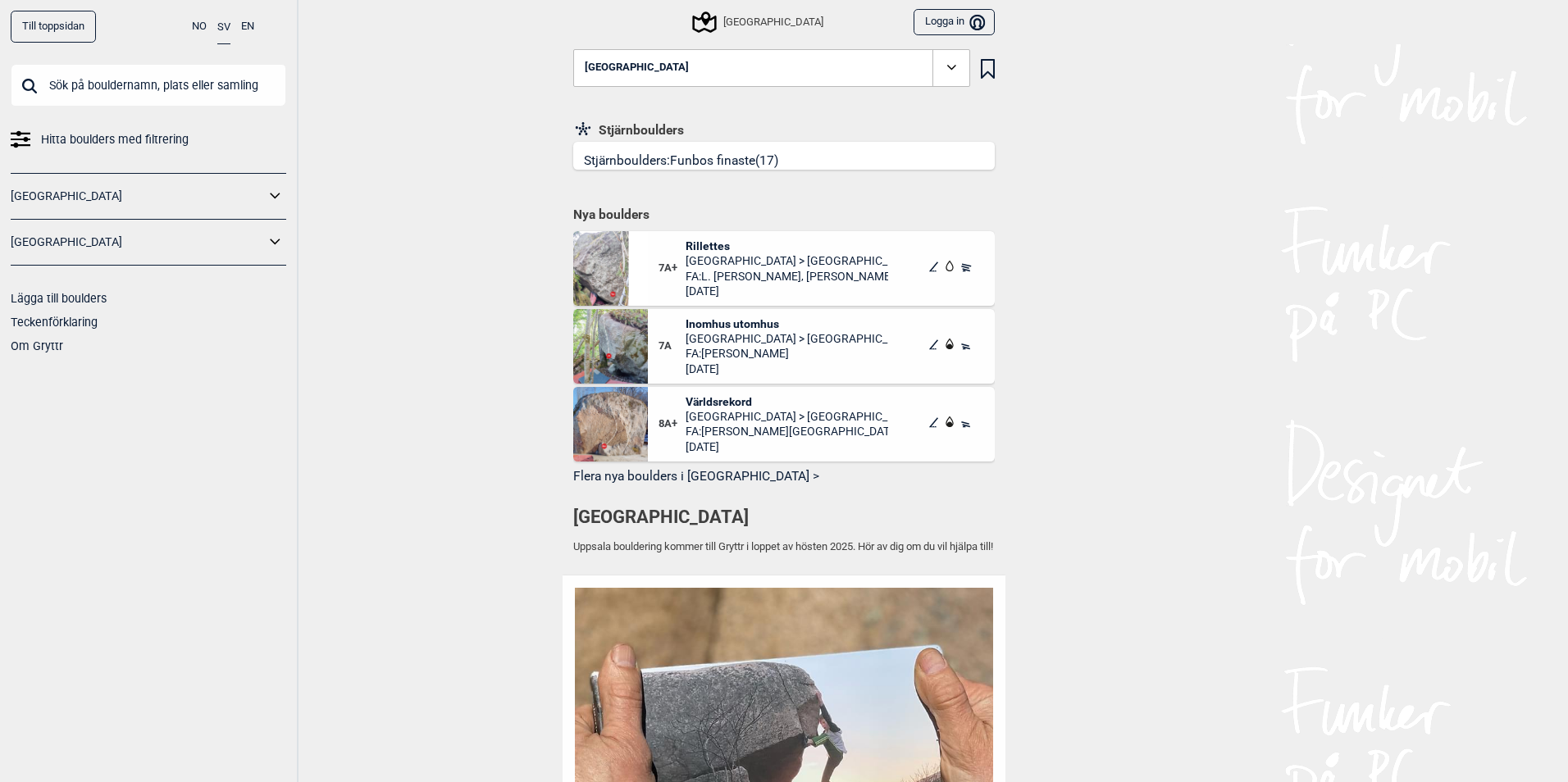
click at [934, 65] on span at bounding box center [952, 68] width 38 height 38
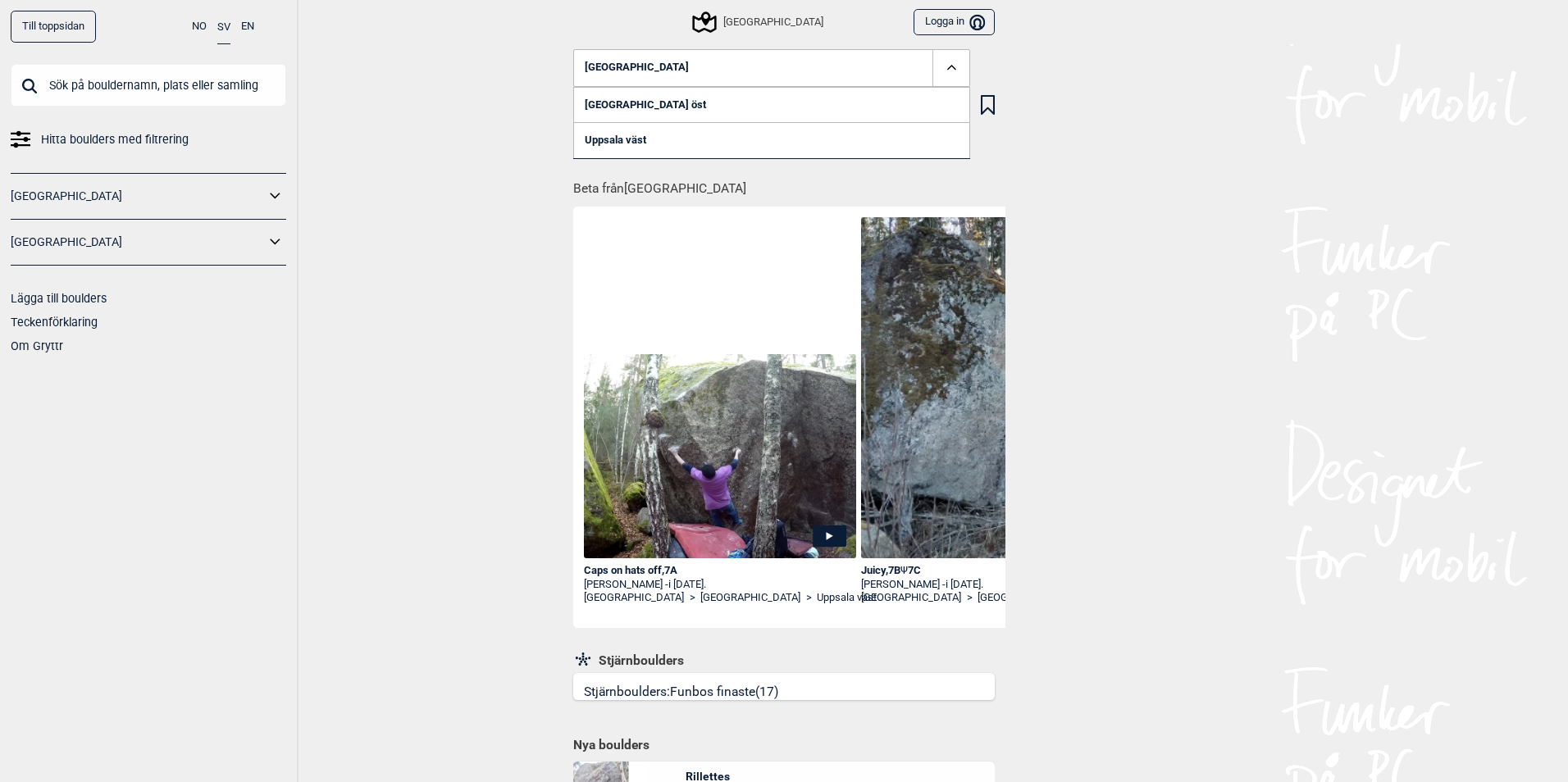
click at [609, 134] on link "Uppsala väst" at bounding box center [772, 141] width 397 height 36
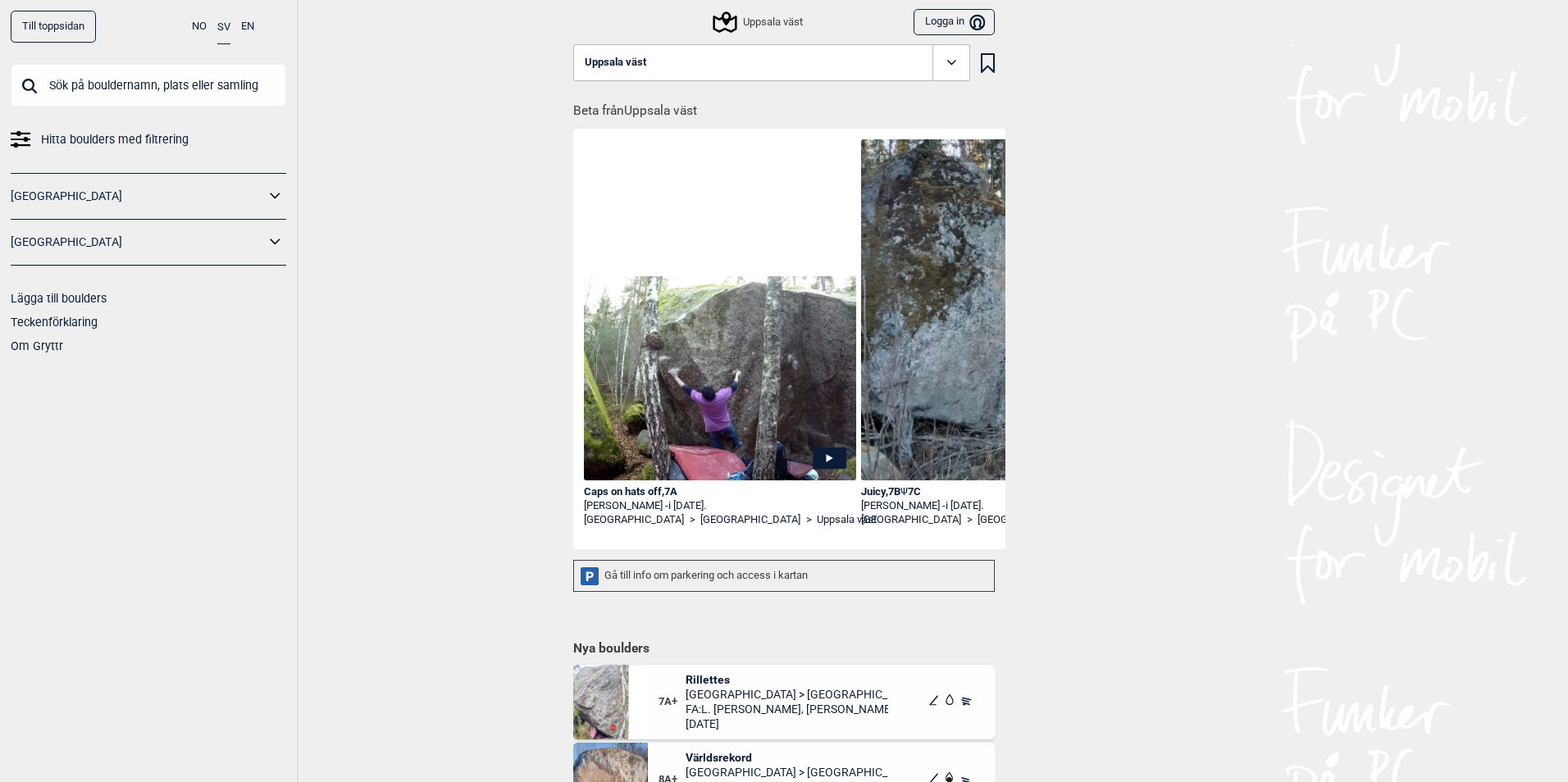
click at [946, 62] on icon at bounding box center [951, 61] width 9 height 5
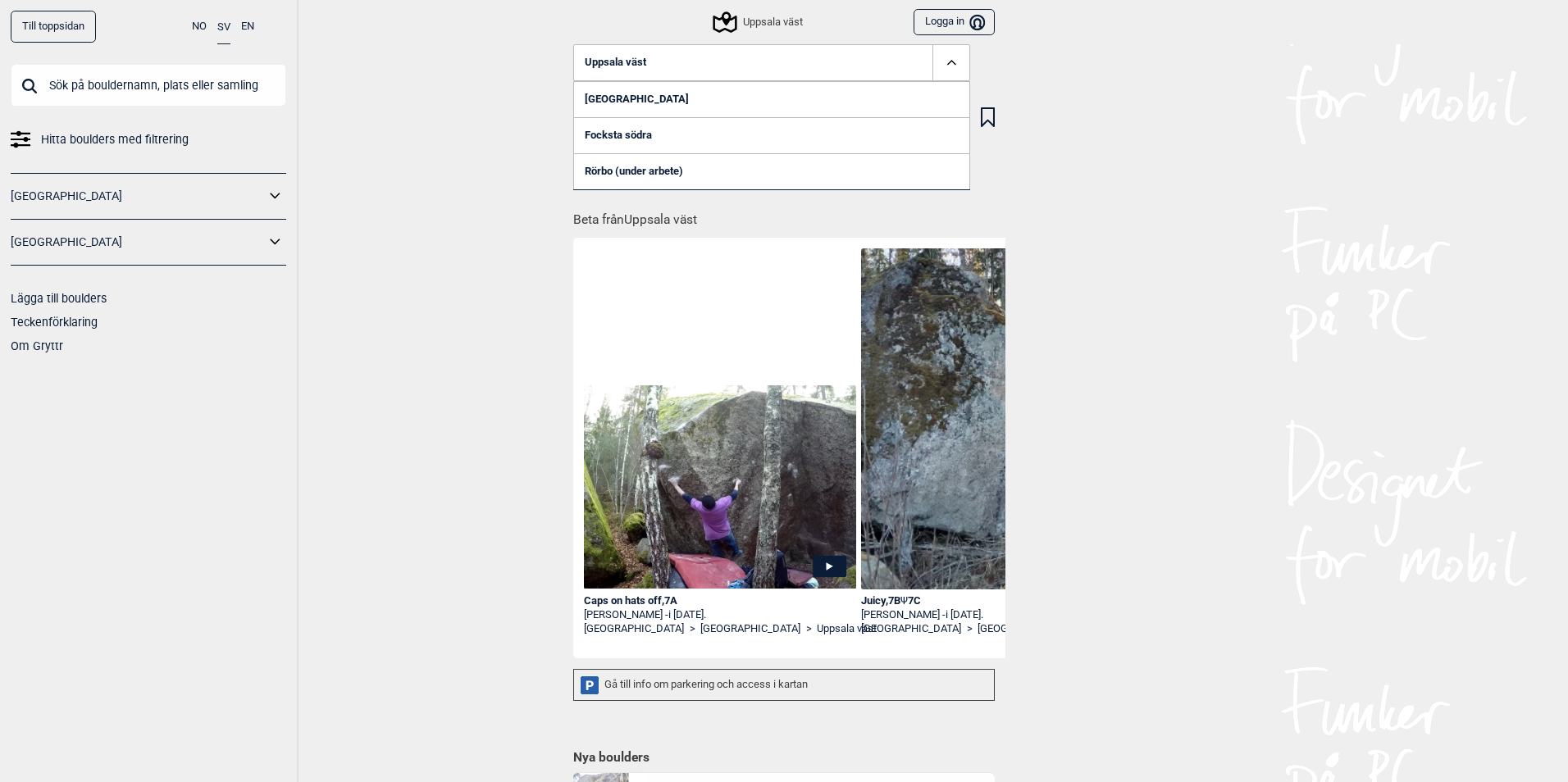
click at [610, 133] on link "Focksta södra" at bounding box center [772, 136] width 397 height 36
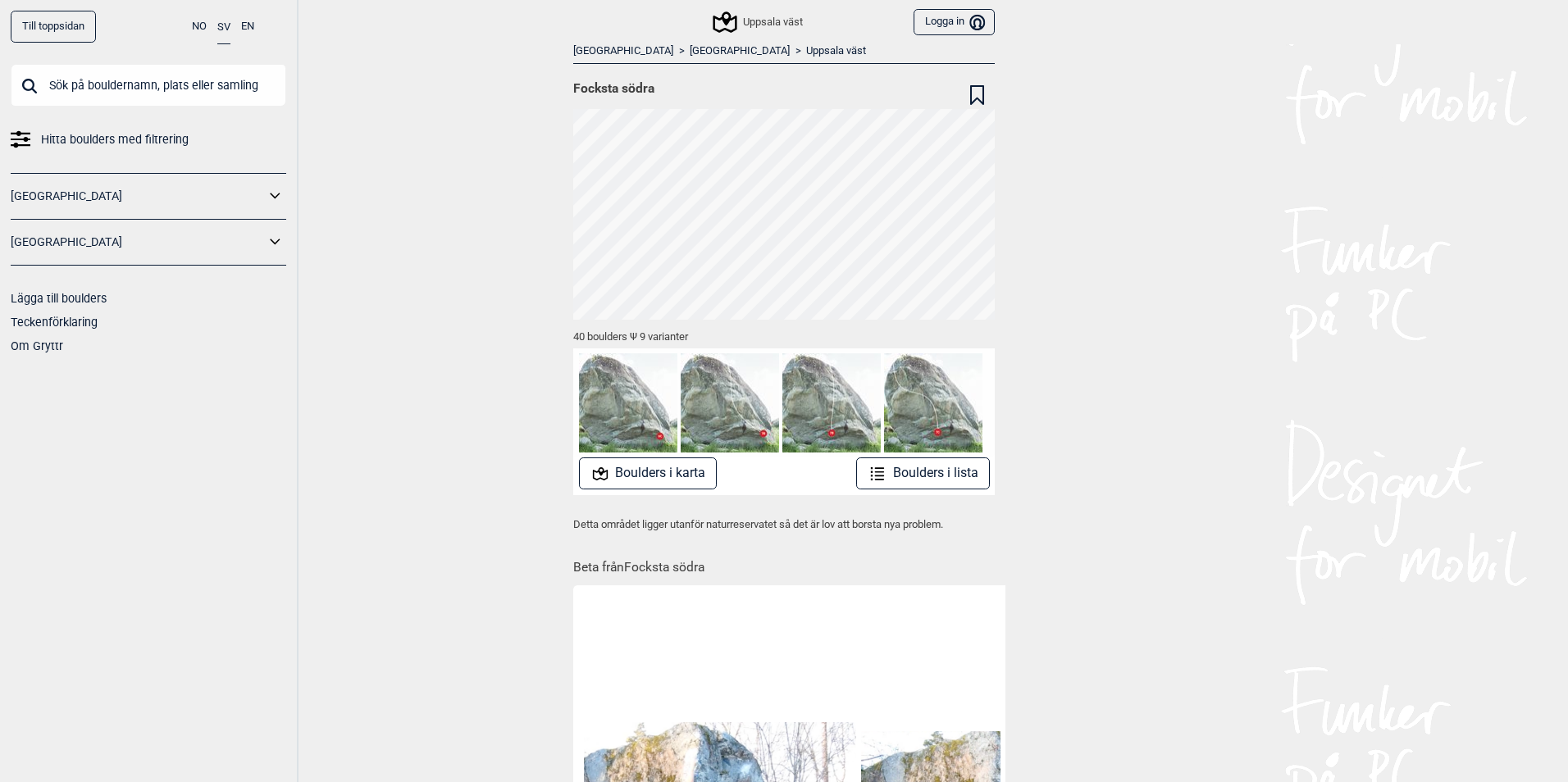
click at [886, 478] on button "Boulders i lista" at bounding box center [923, 473] width 134 height 32
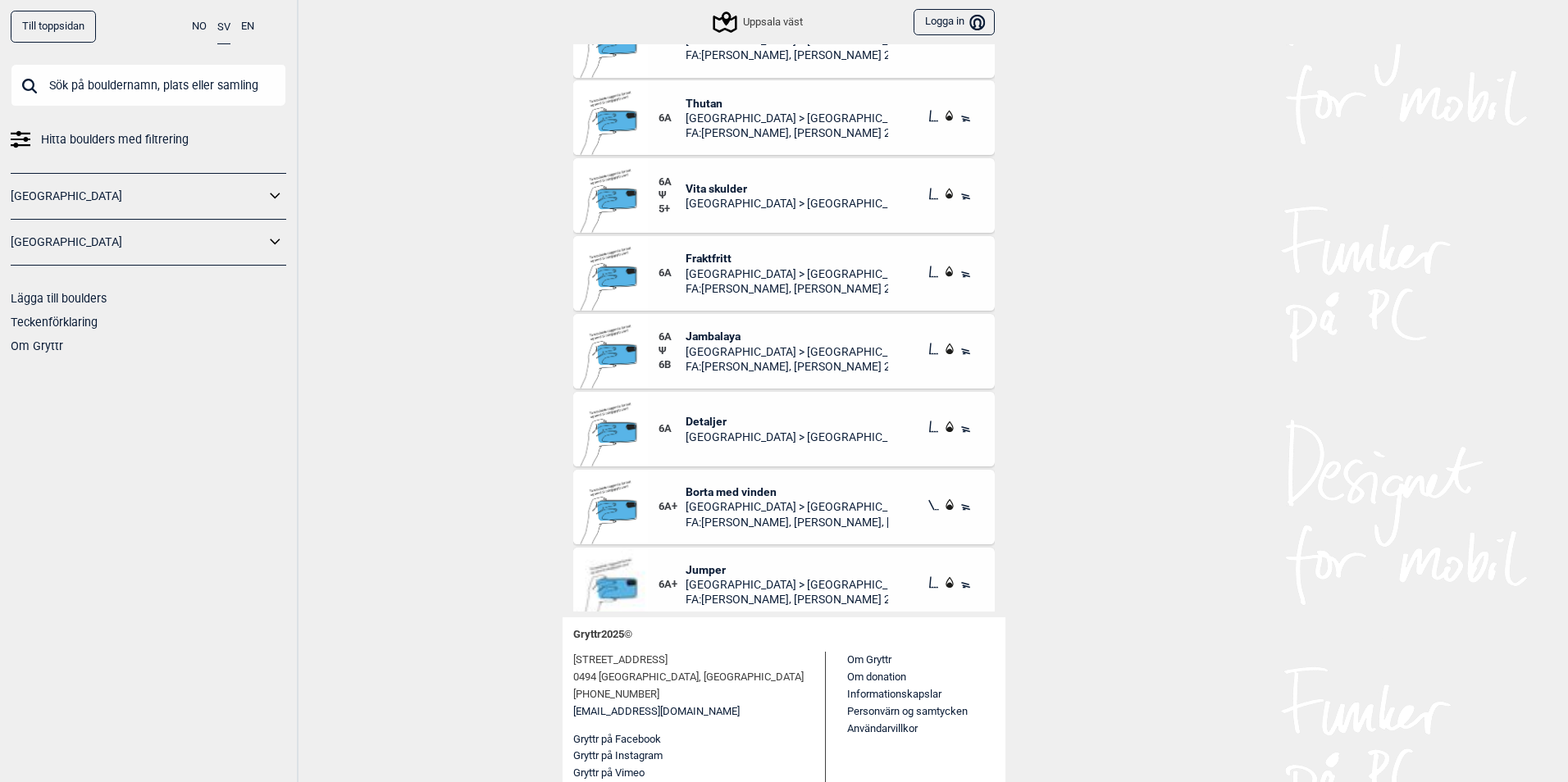
scroll to position [820, 0]
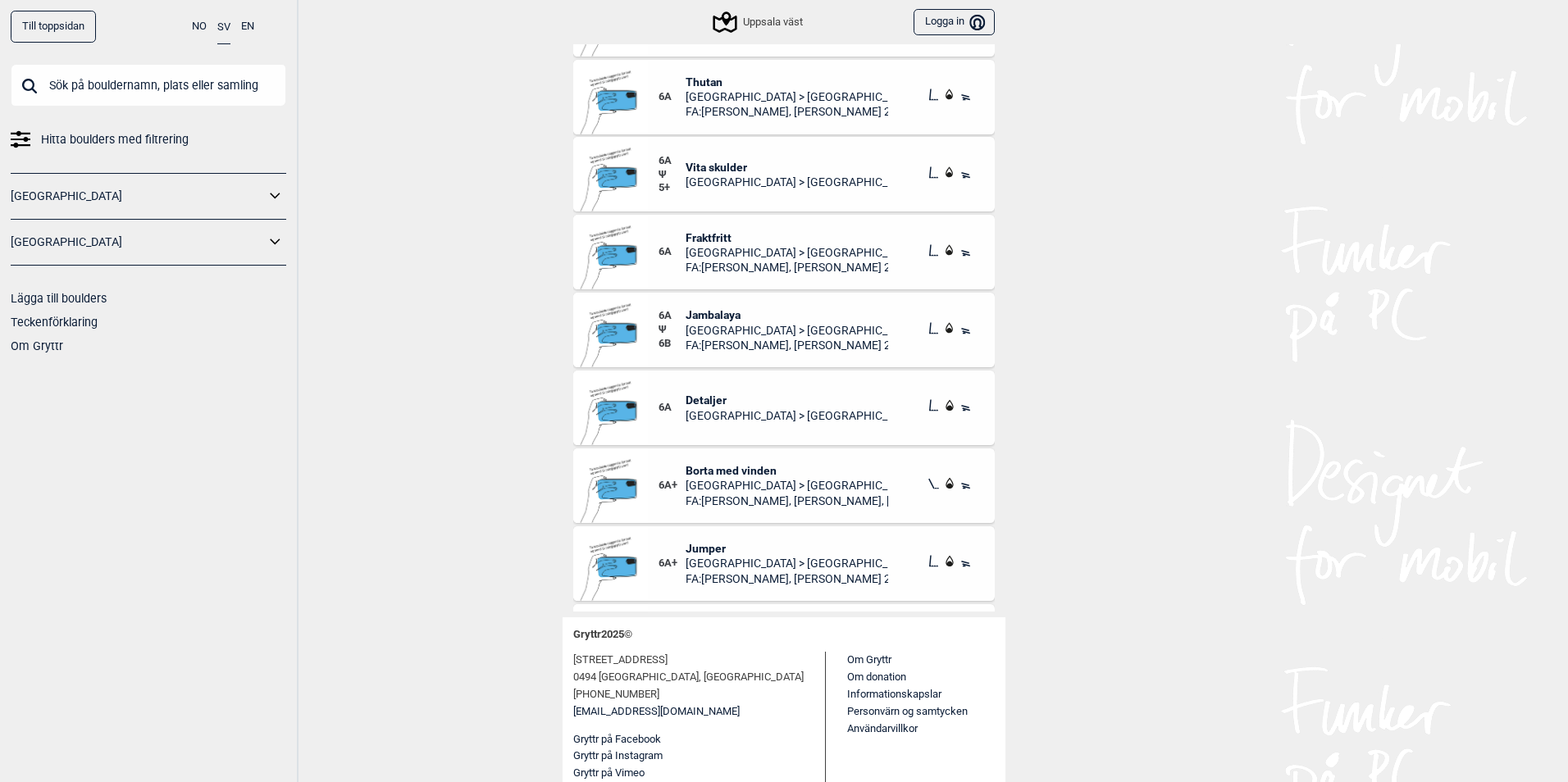
click at [1078, 388] on div "Till toppsidan NO SV EN Hitta boulders med filtrering [GEOGRAPHIC_DATA] [GEOGRA…" at bounding box center [784, 391] width 1568 height 782
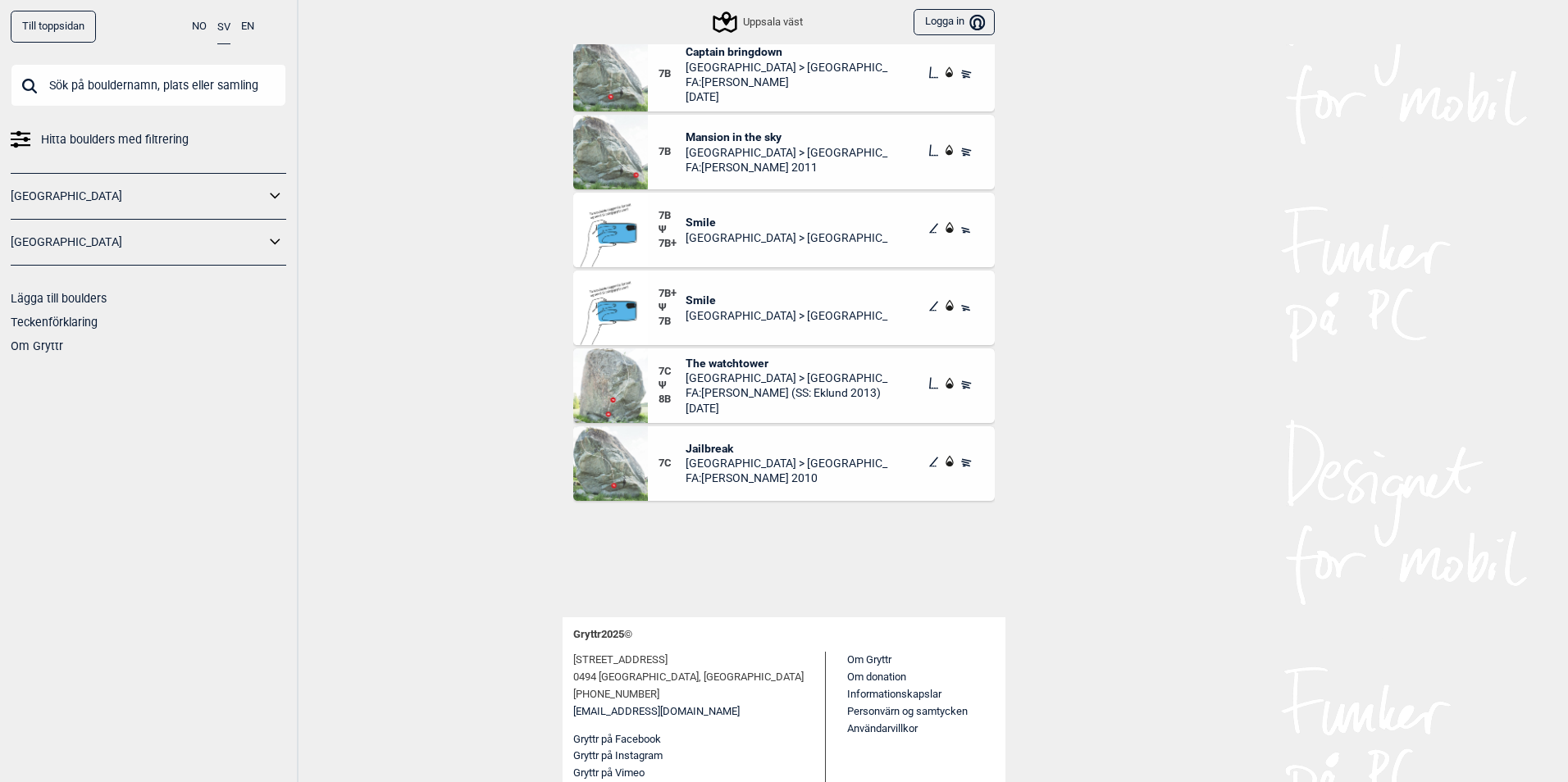
scroll to position [2973, 0]
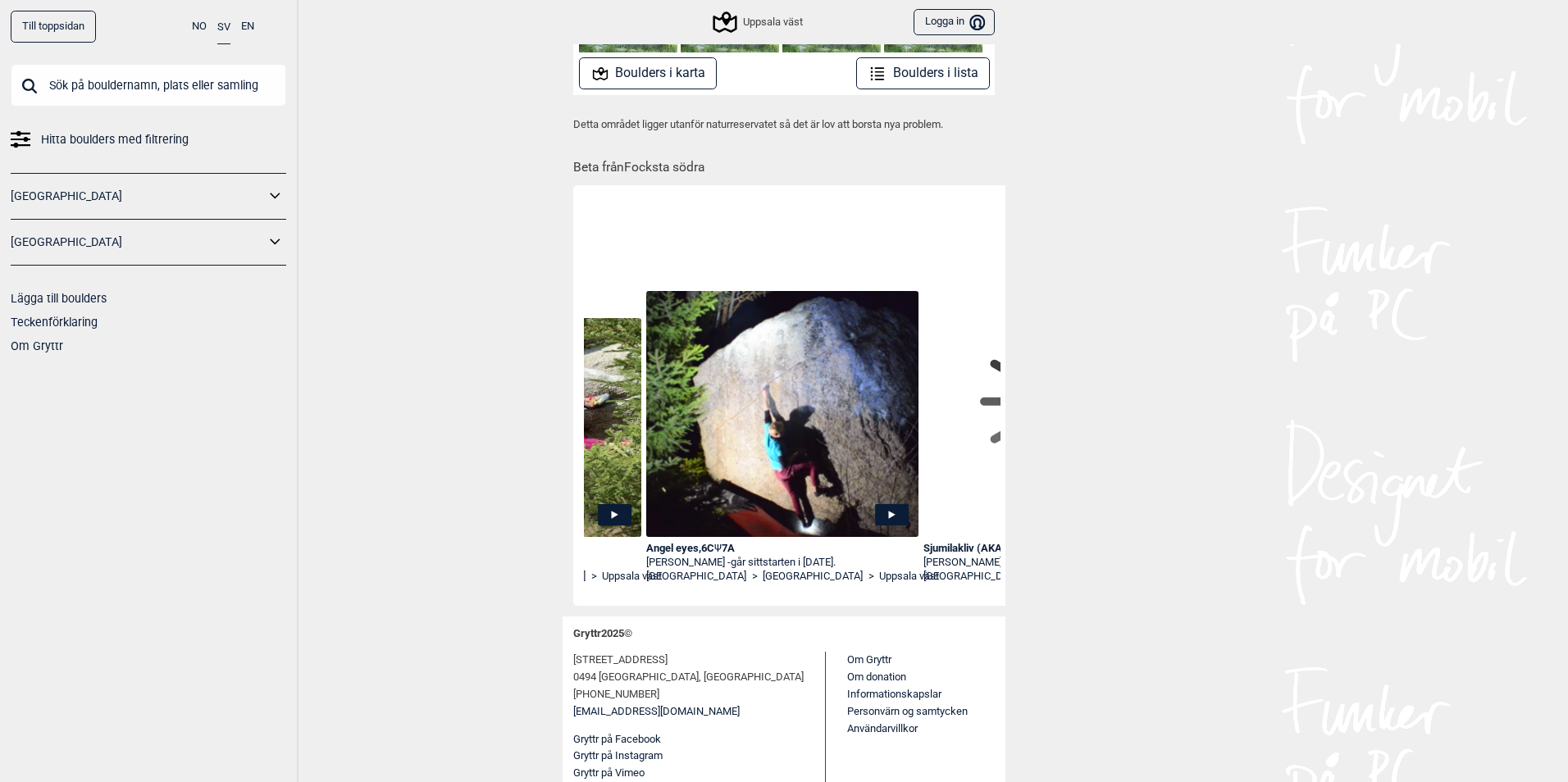
scroll to position [0, 806]
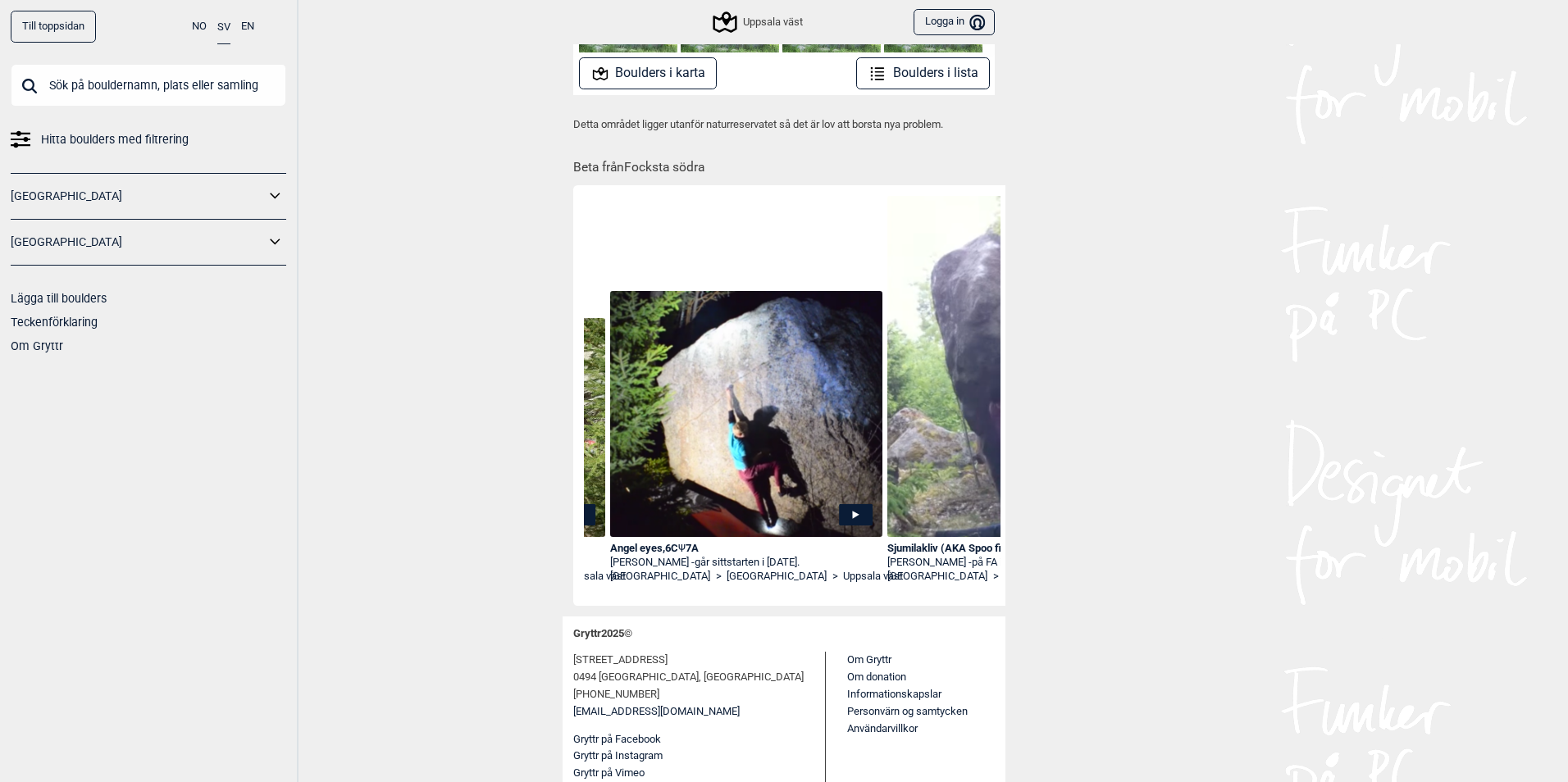
click at [848, 511] on icon at bounding box center [856, 514] width 34 height 22
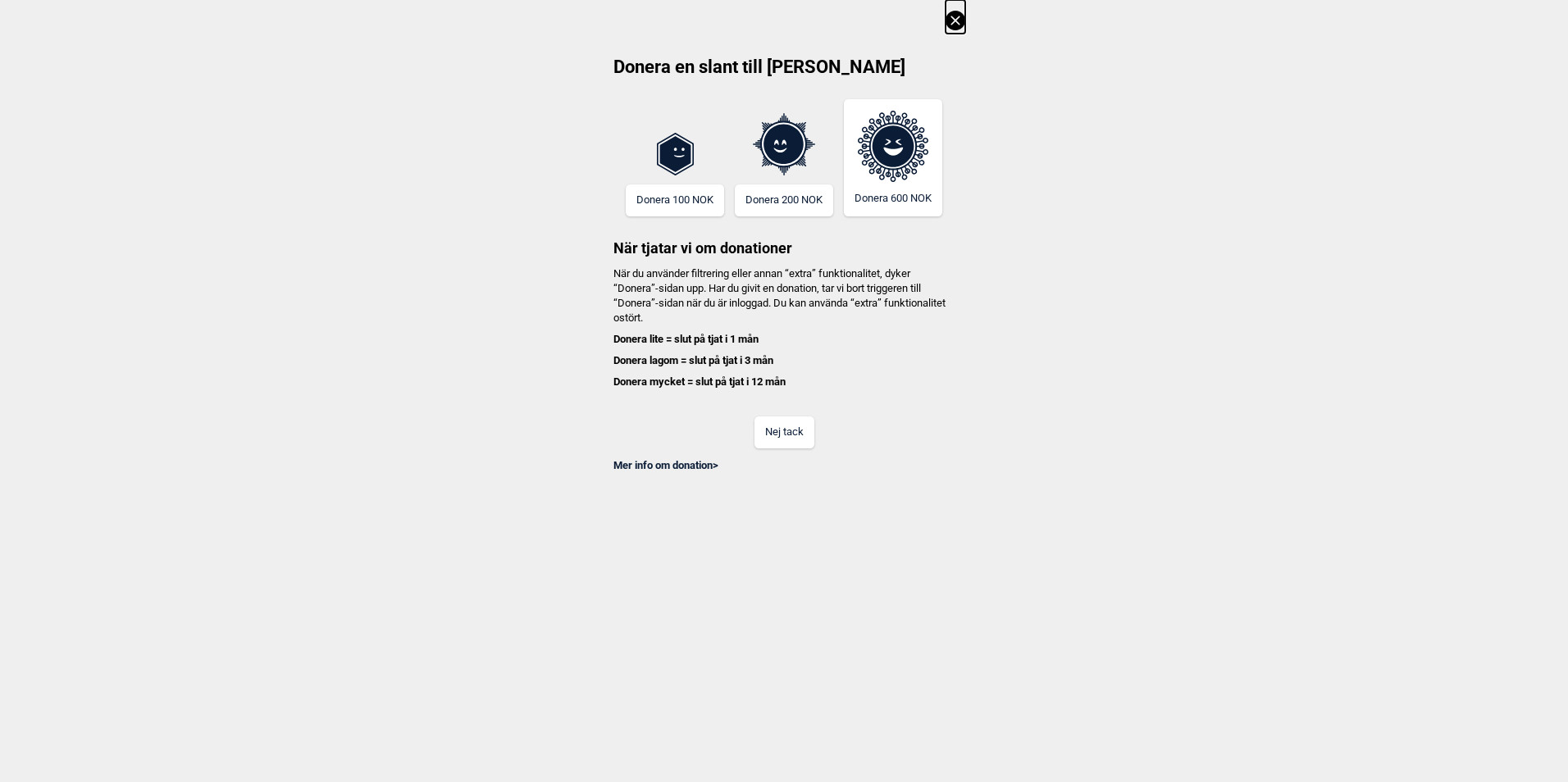
click at [789, 432] on button "Nej tack" at bounding box center [784, 432] width 60 height 32
